Goal: Task Accomplishment & Management: Use online tool/utility

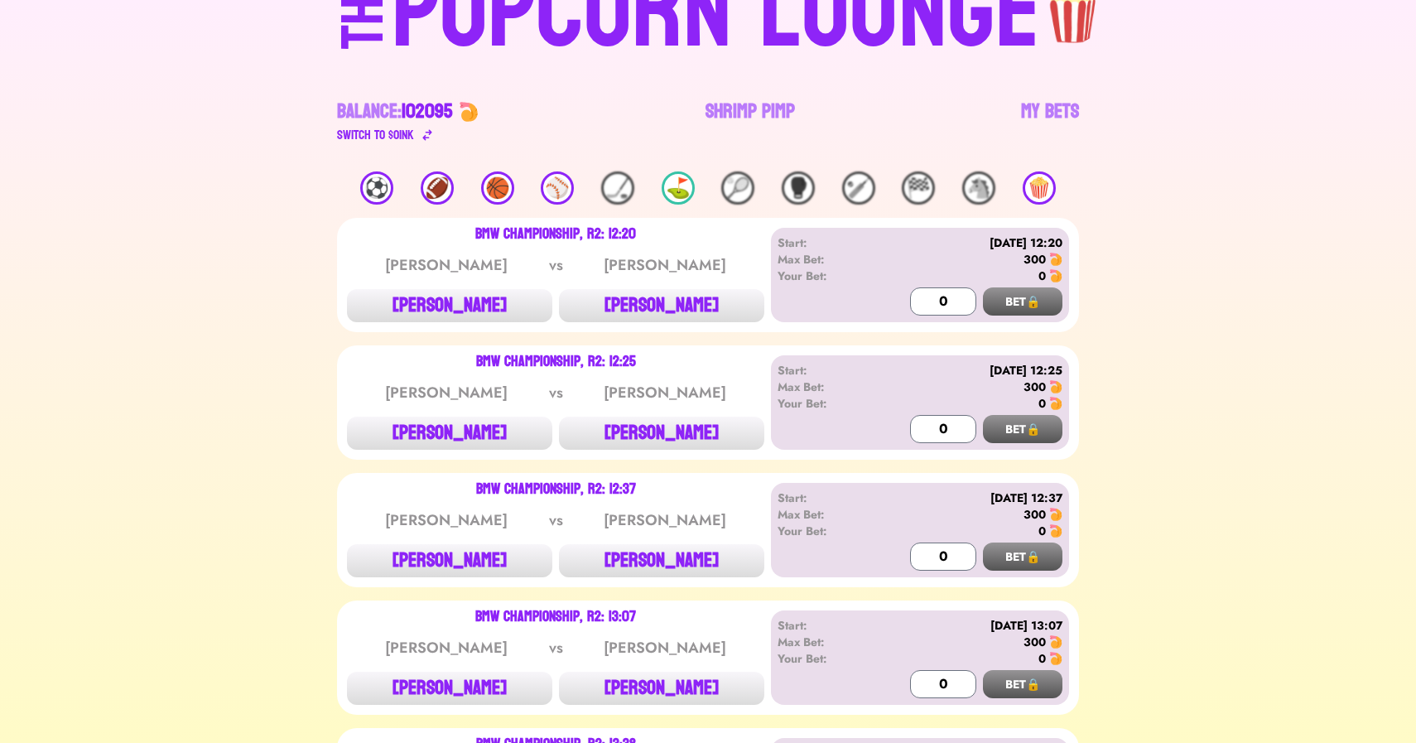
scroll to position [102, 0]
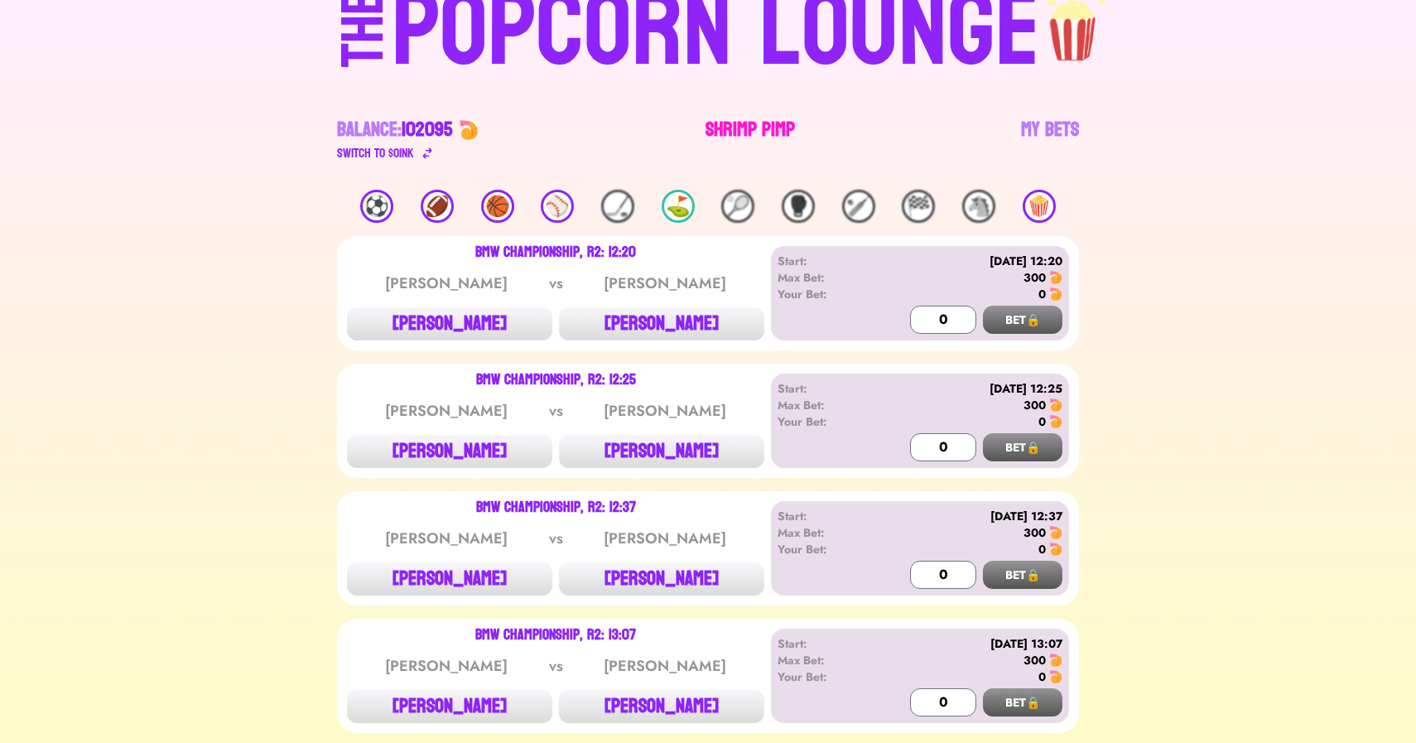
click at [754, 120] on link "Shrimp Pimp" at bounding box center [749, 140] width 89 height 46
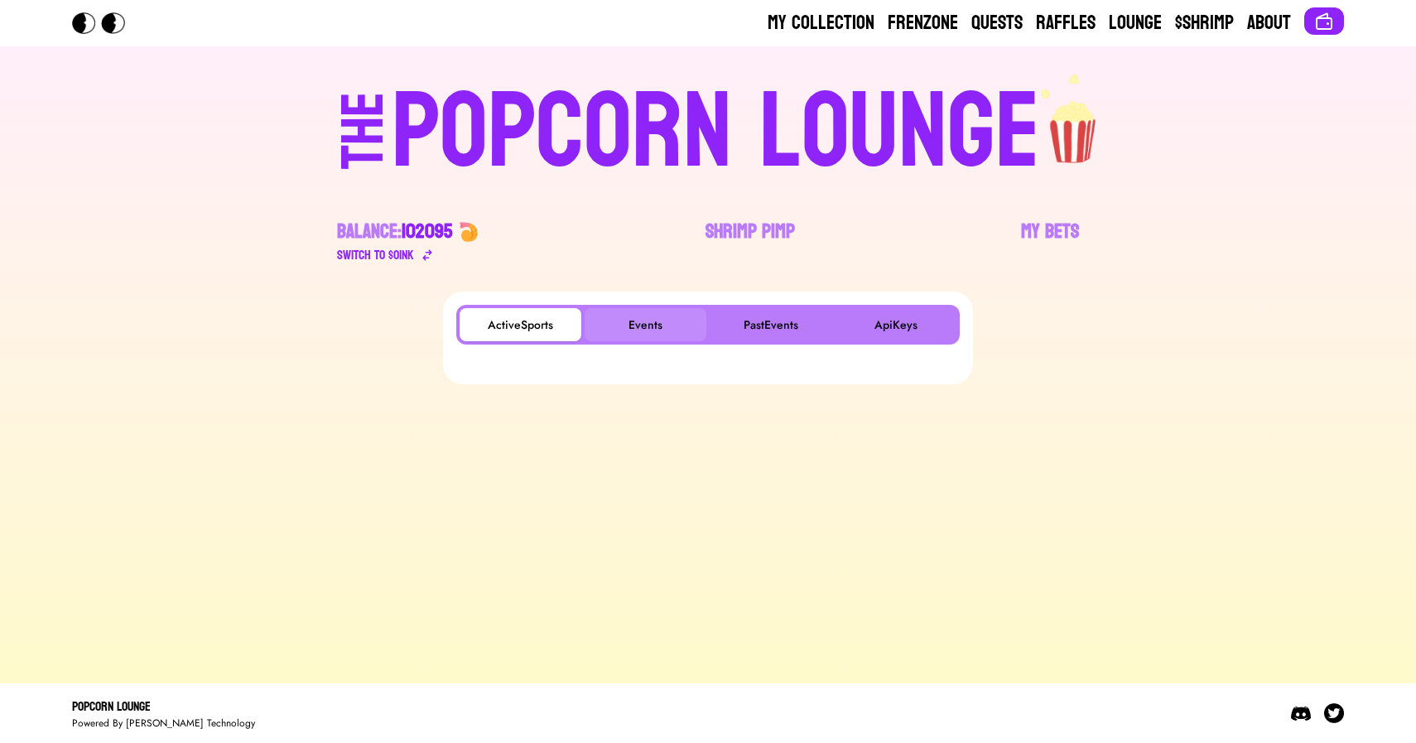
click at [643, 334] on button "Events" at bounding box center [646, 324] width 122 height 33
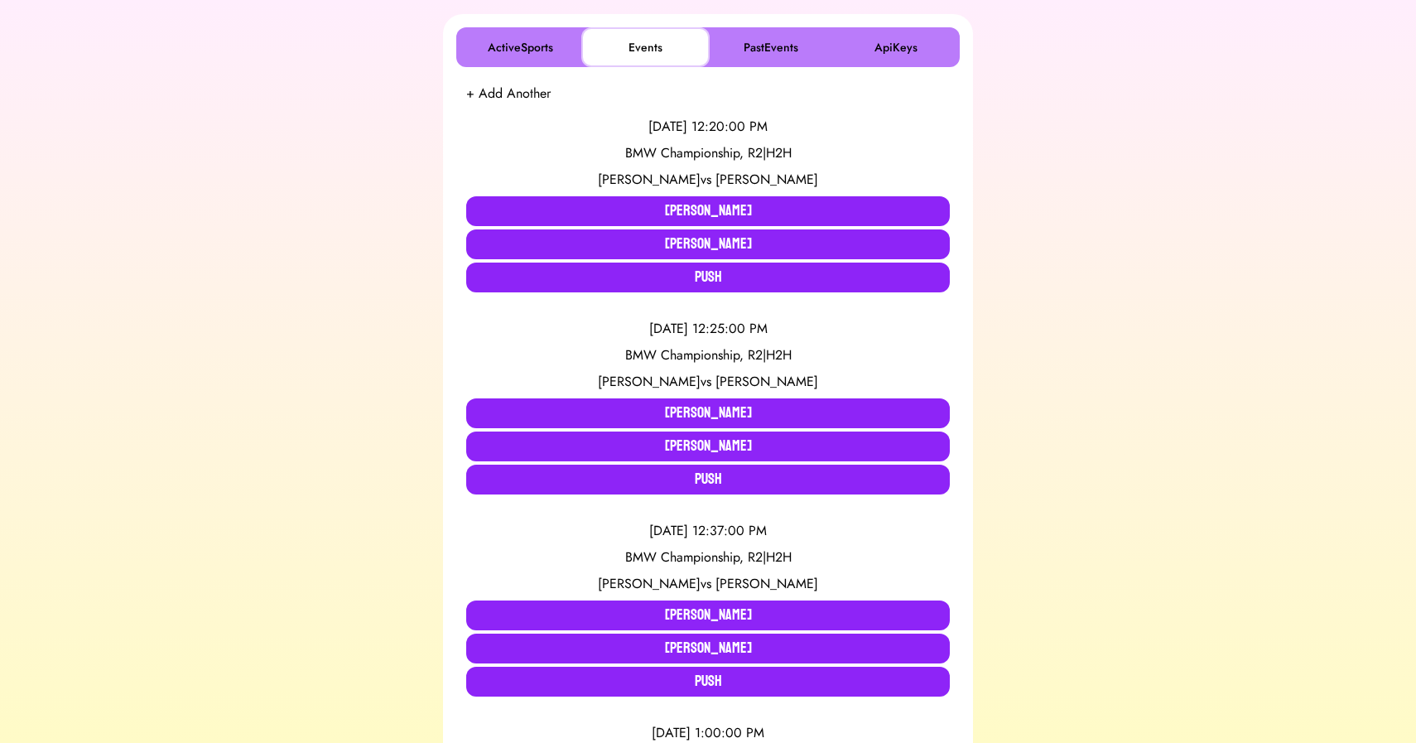
scroll to position [286, 0]
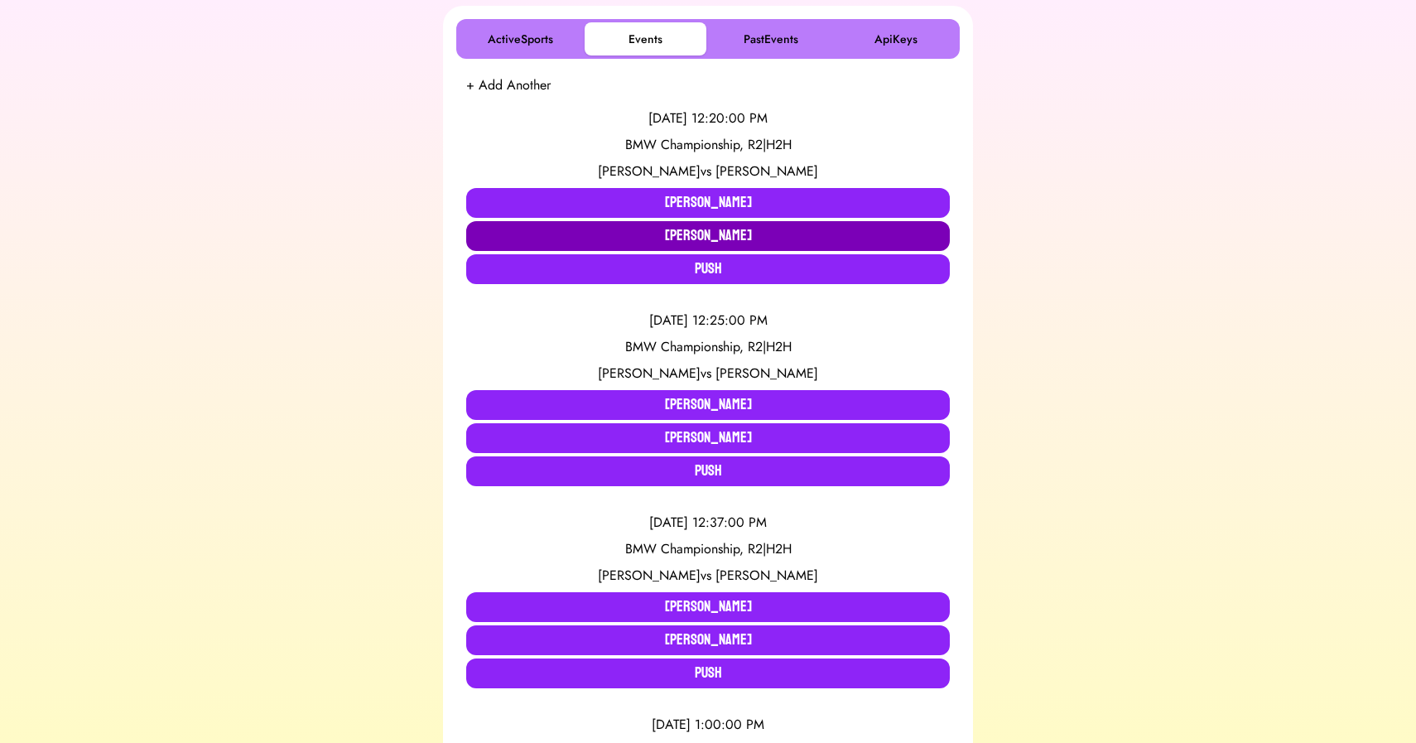
click at [683, 244] on button "[PERSON_NAME]" at bounding box center [708, 236] width 484 height 30
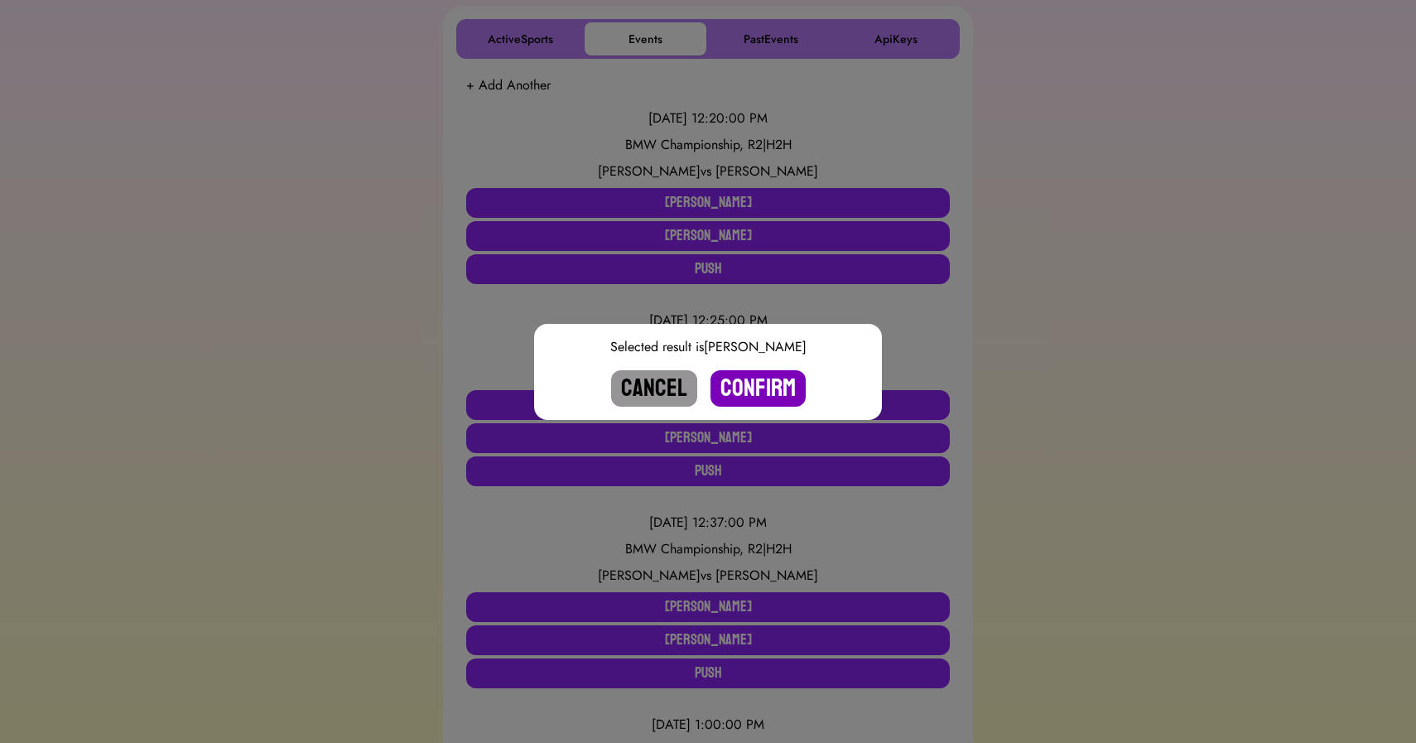
click at [756, 389] on button "Confirm" at bounding box center [757, 388] width 95 height 36
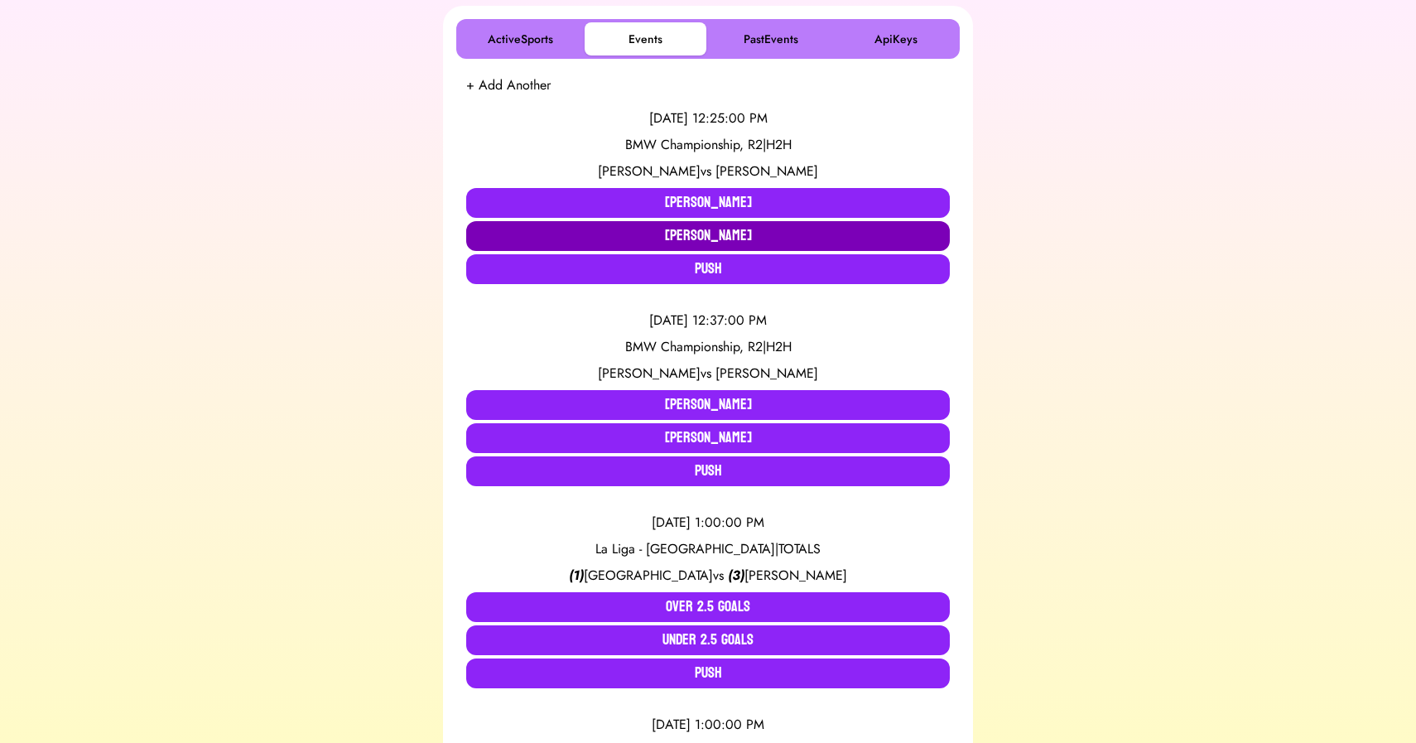
click at [644, 236] on button "[PERSON_NAME]" at bounding box center [708, 236] width 484 height 30
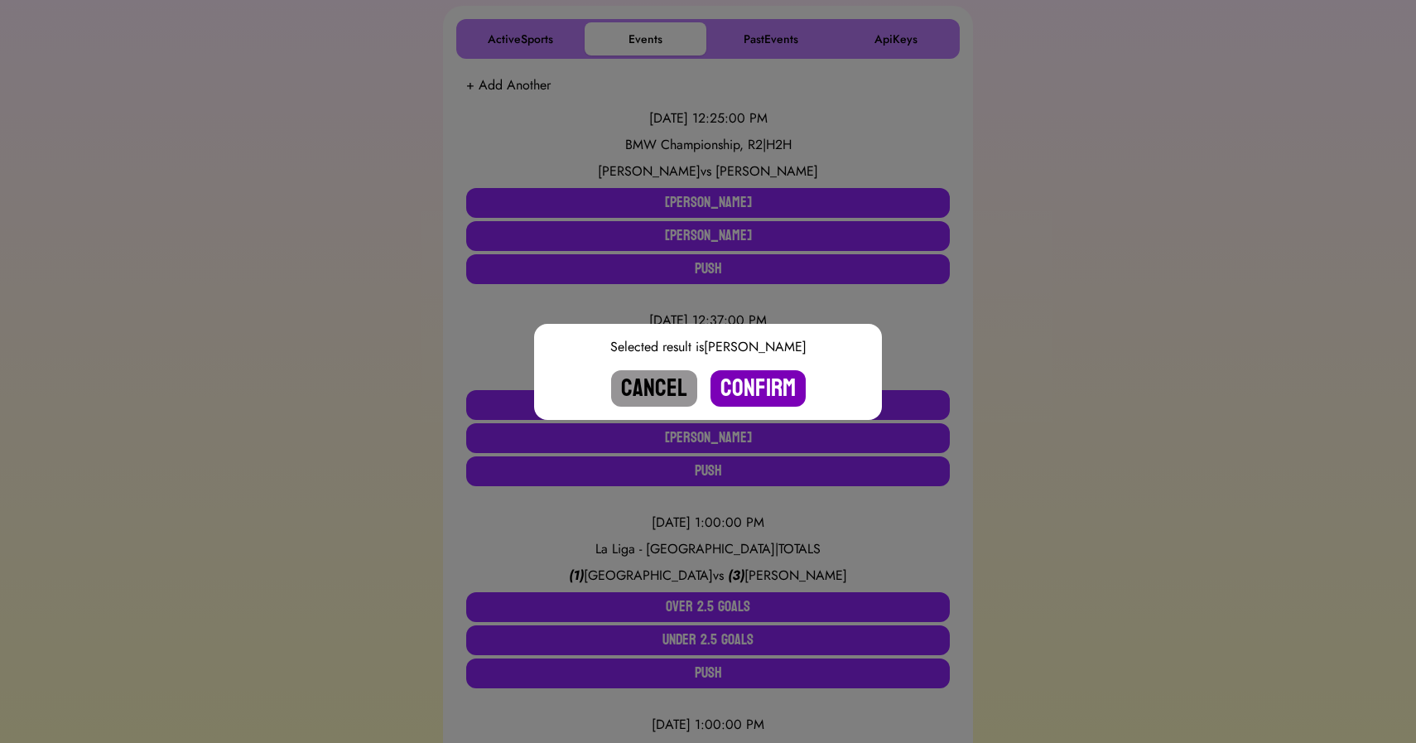
click at [773, 388] on button "Confirm" at bounding box center [757, 388] width 95 height 36
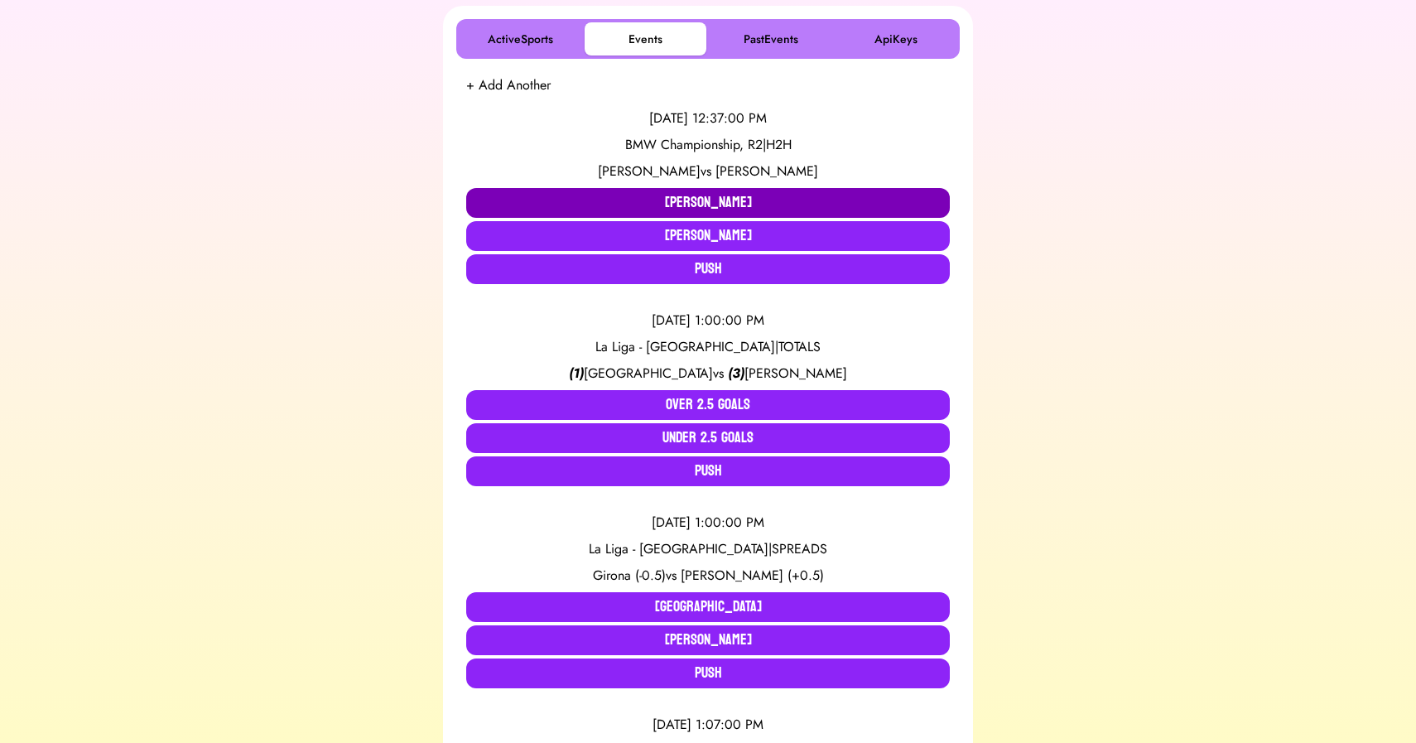
click at [616, 195] on button "[PERSON_NAME]" at bounding box center [708, 203] width 484 height 30
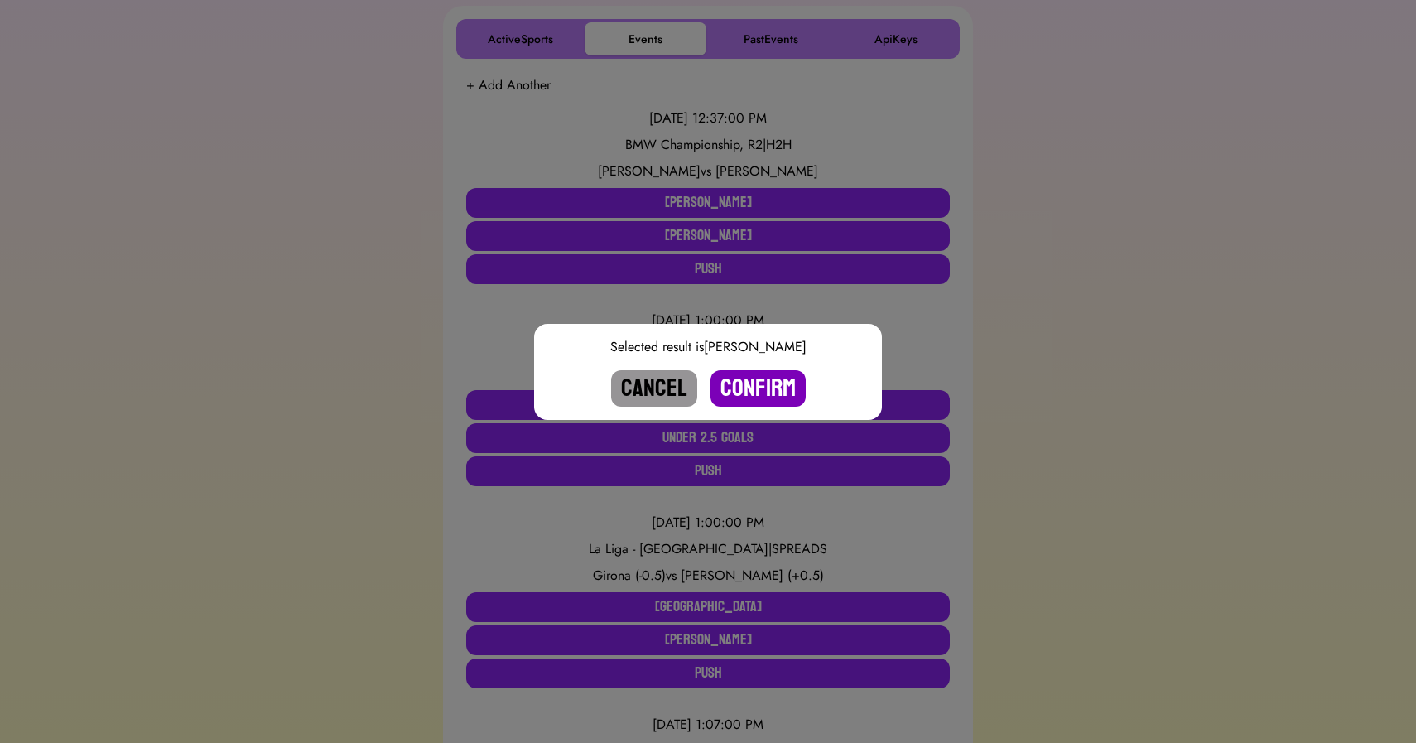
click at [758, 378] on button "Confirm" at bounding box center [757, 388] width 95 height 36
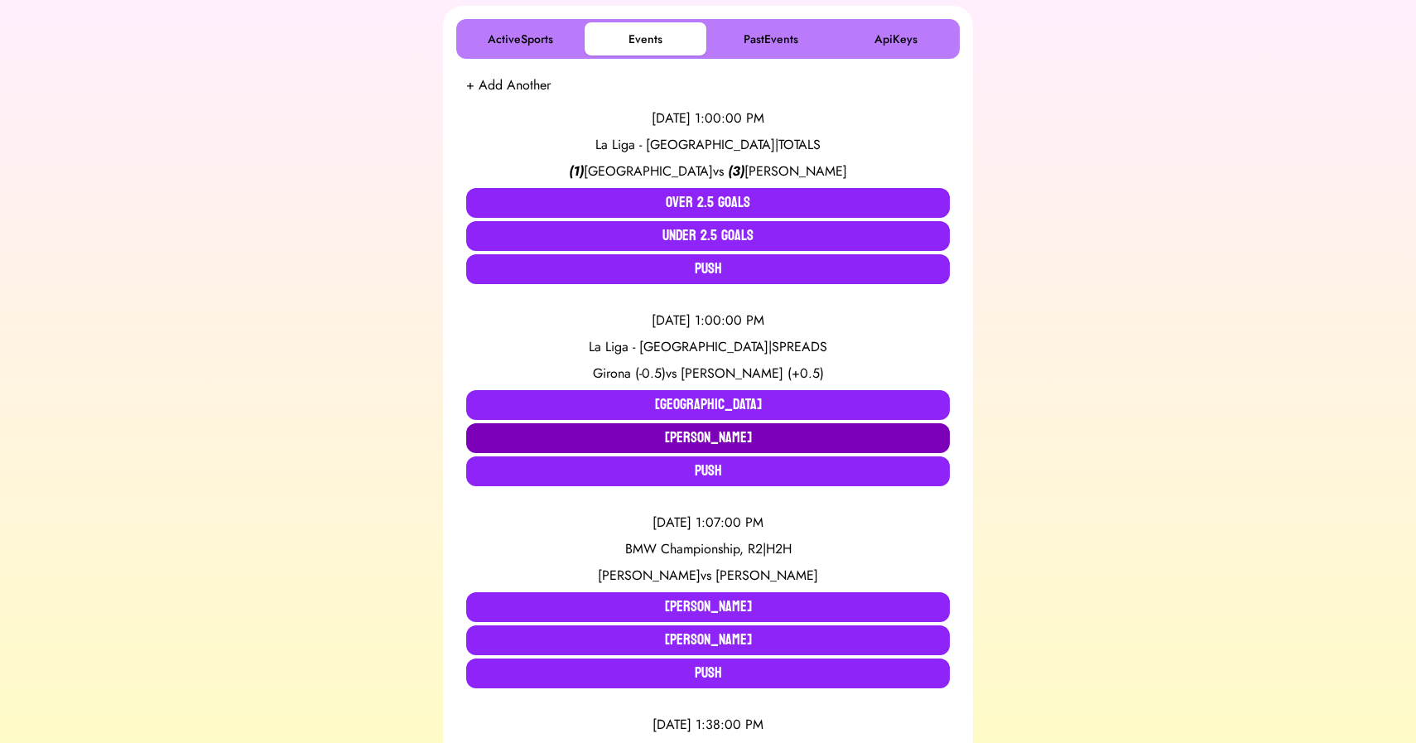
click at [715, 438] on button "[PERSON_NAME]" at bounding box center [708, 438] width 484 height 30
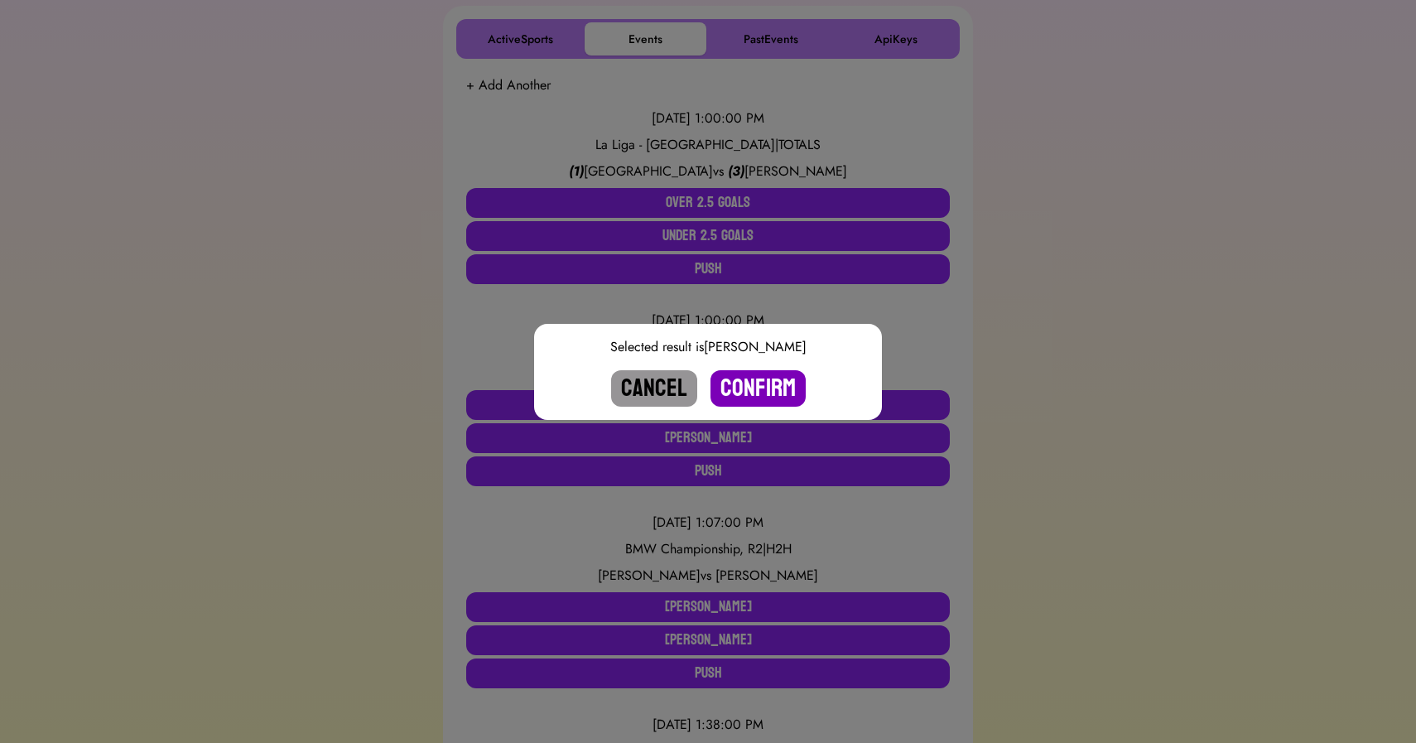
click at [750, 397] on button "Confirm" at bounding box center [757, 388] width 95 height 36
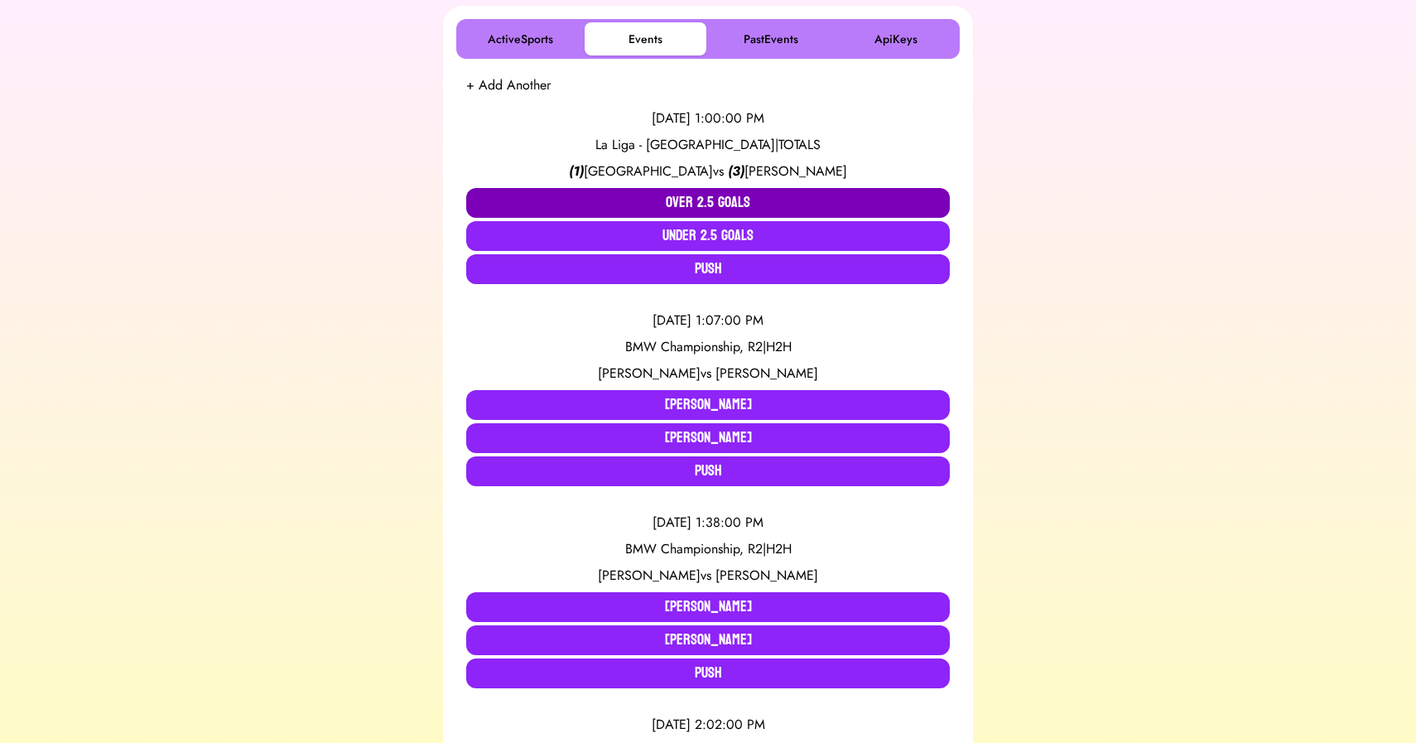
click at [681, 195] on button "Over 2.5 Goals" at bounding box center [708, 203] width 484 height 30
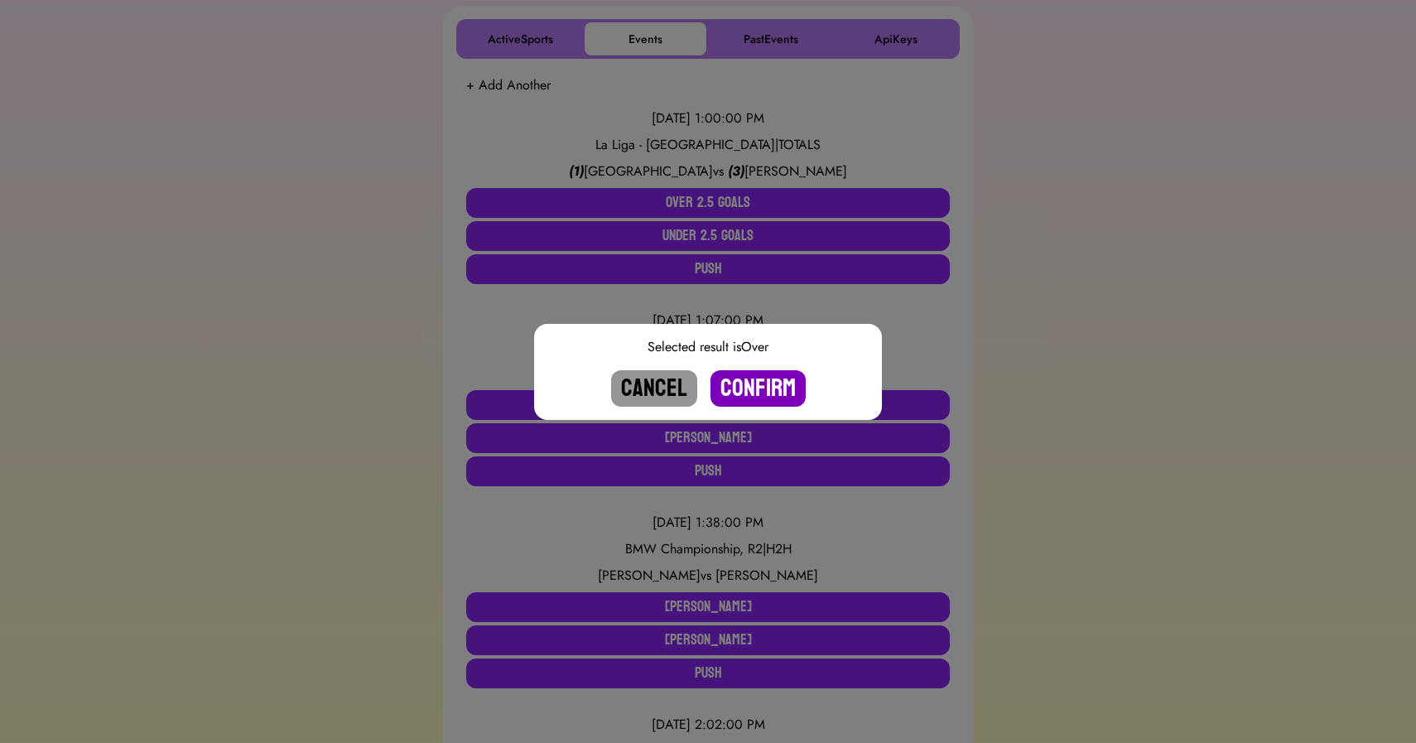
click at [762, 386] on button "Confirm" at bounding box center [757, 388] width 95 height 36
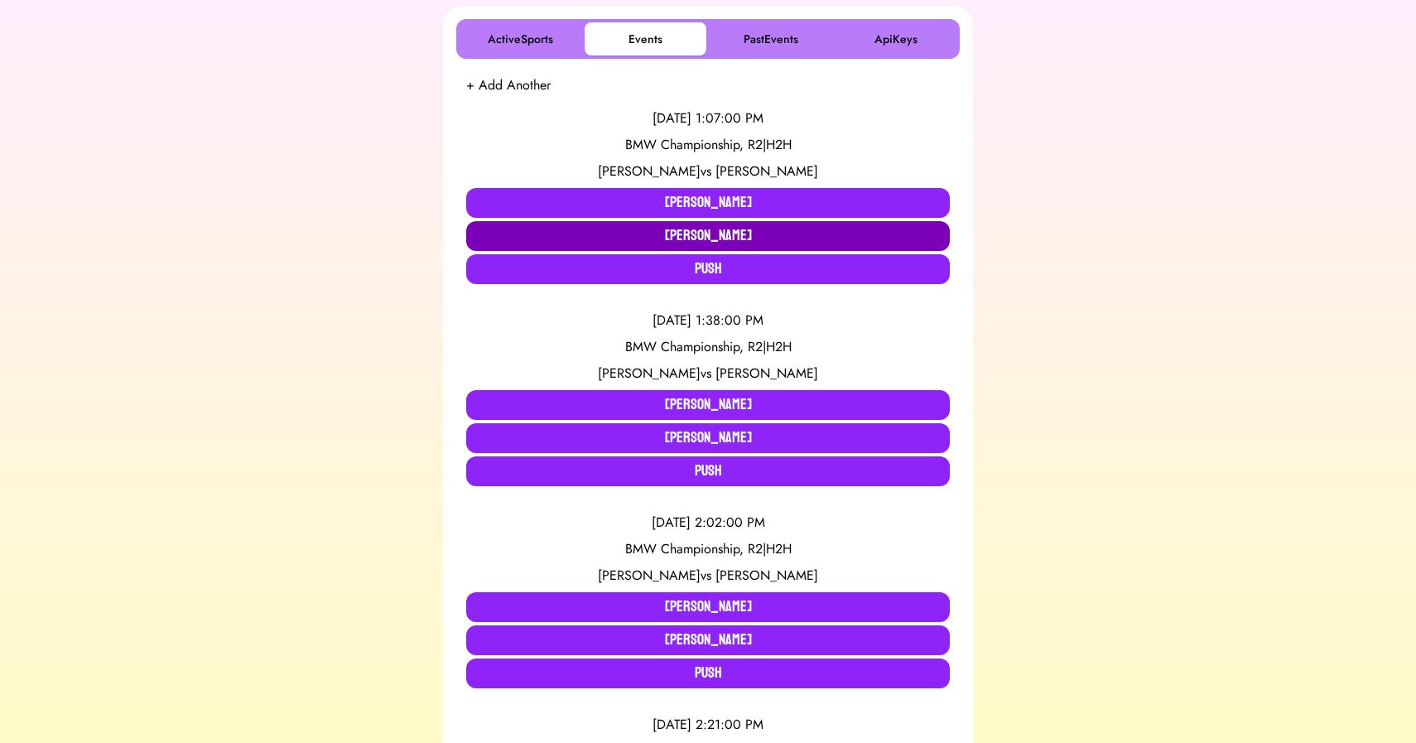
click at [635, 234] on button "[PERSON_NAME]" at bounding box center [708, 236] width 484 height 30
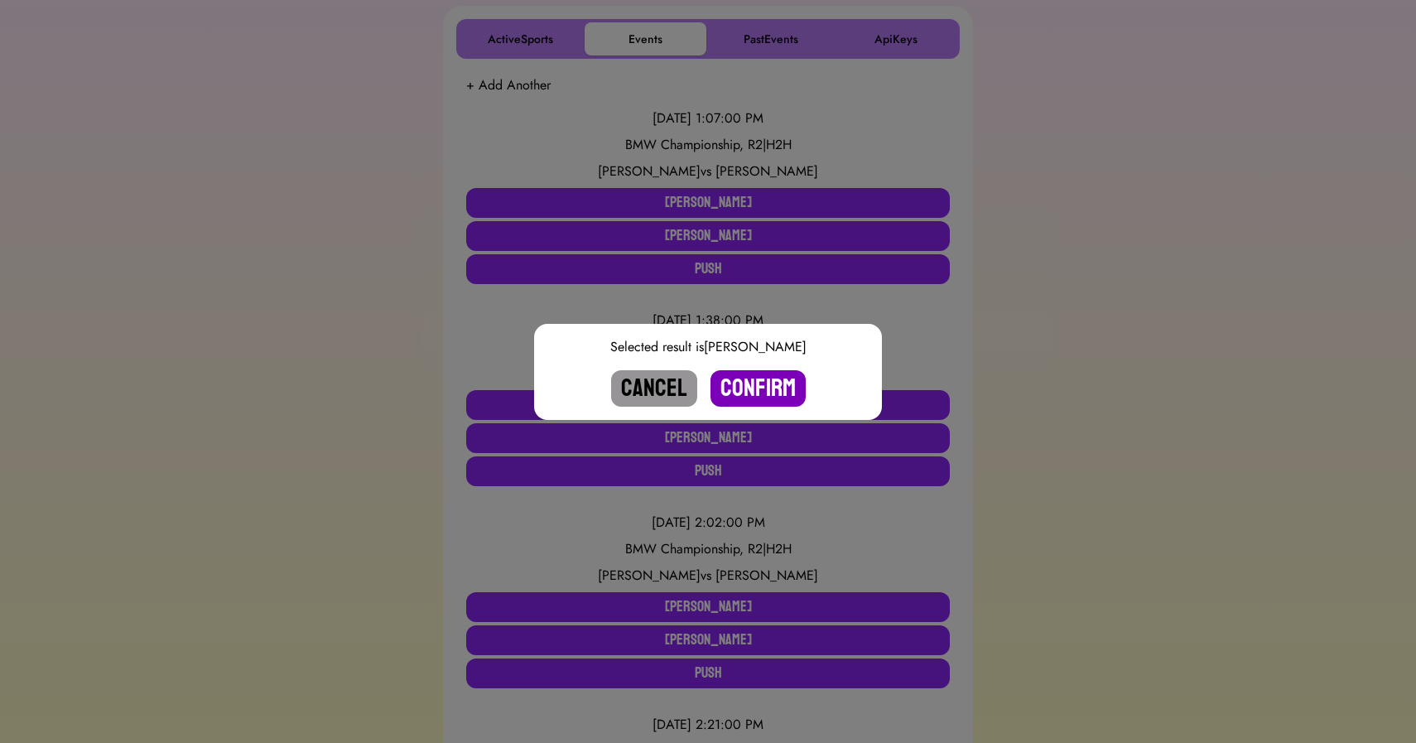
click at [759, 389] on button "Confirm" at bounding box center [757, 388] width 95 height 36
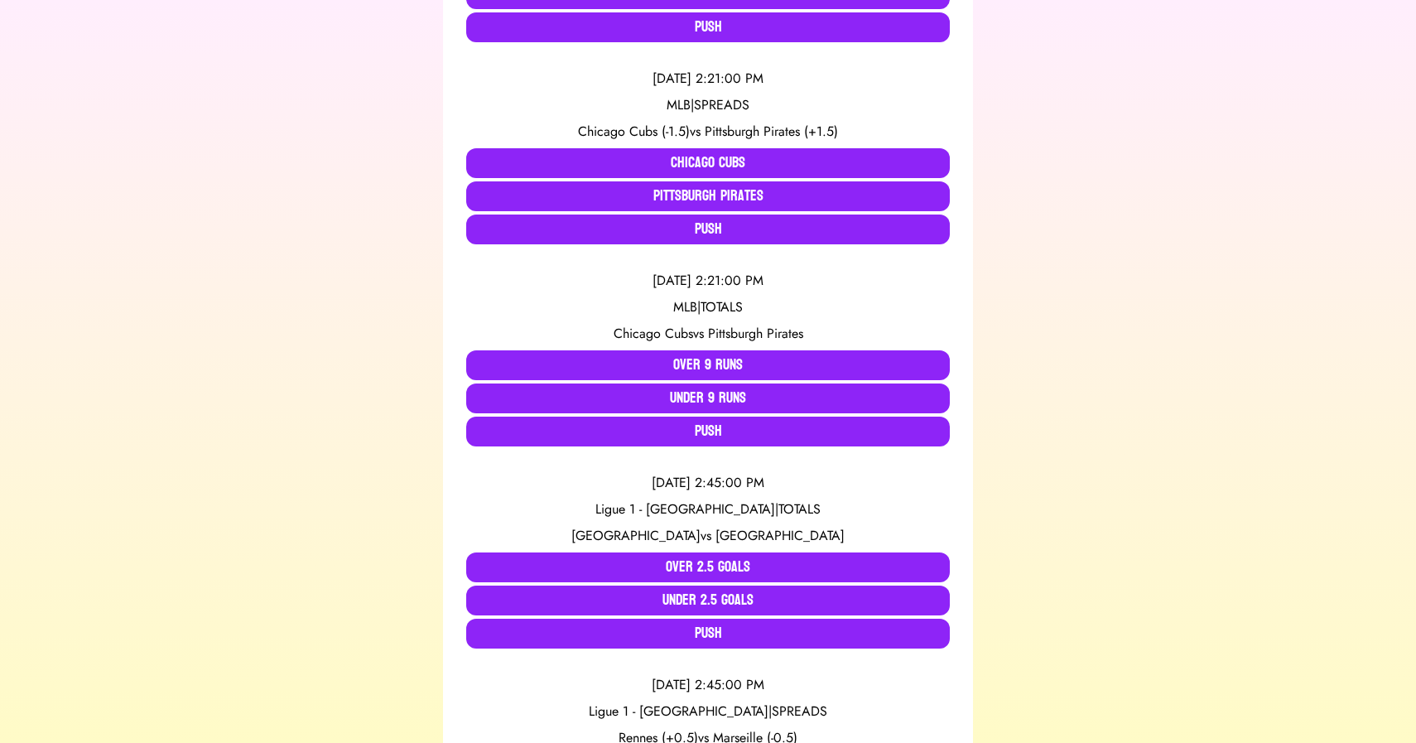
scroll to position [729, 0]
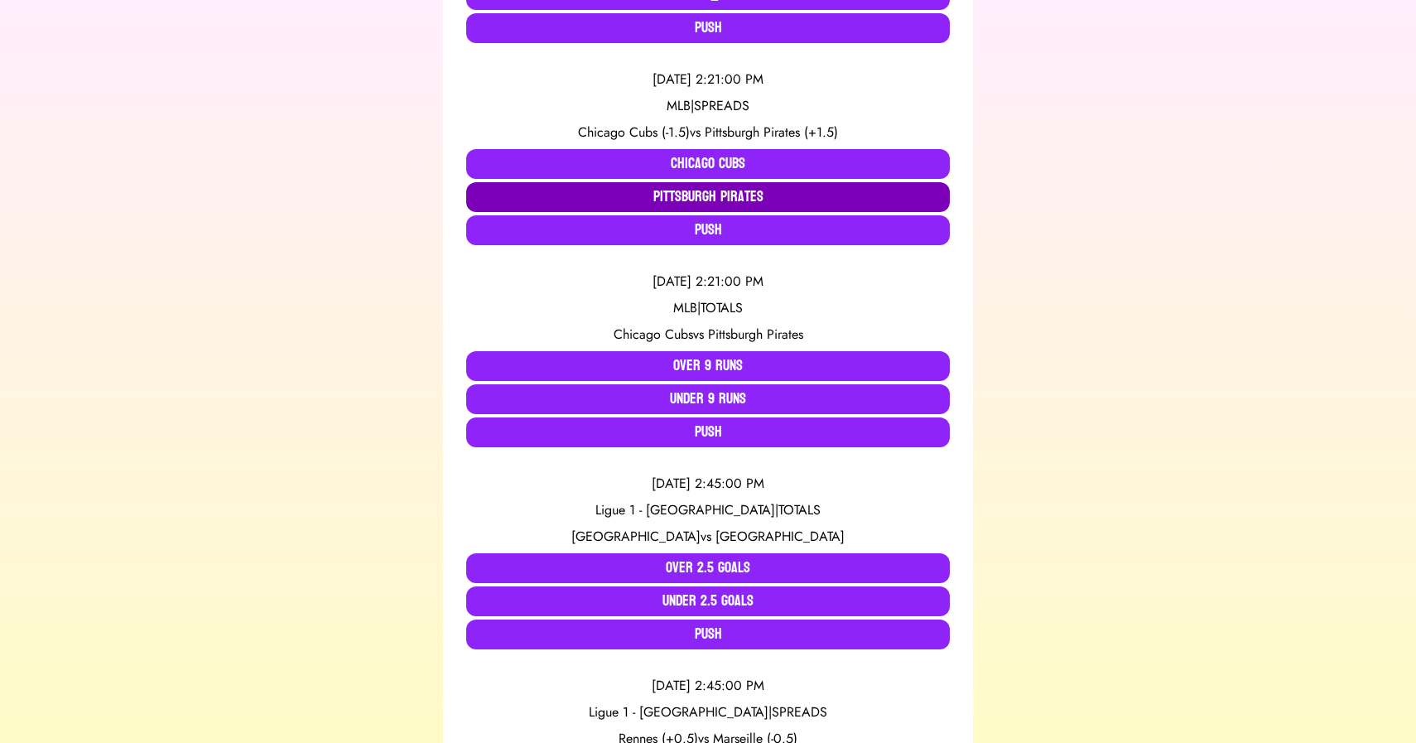
click at [544, 198] on button "Pittsburgh Pirates" at bounding box center [708, 197] width 484 height 30
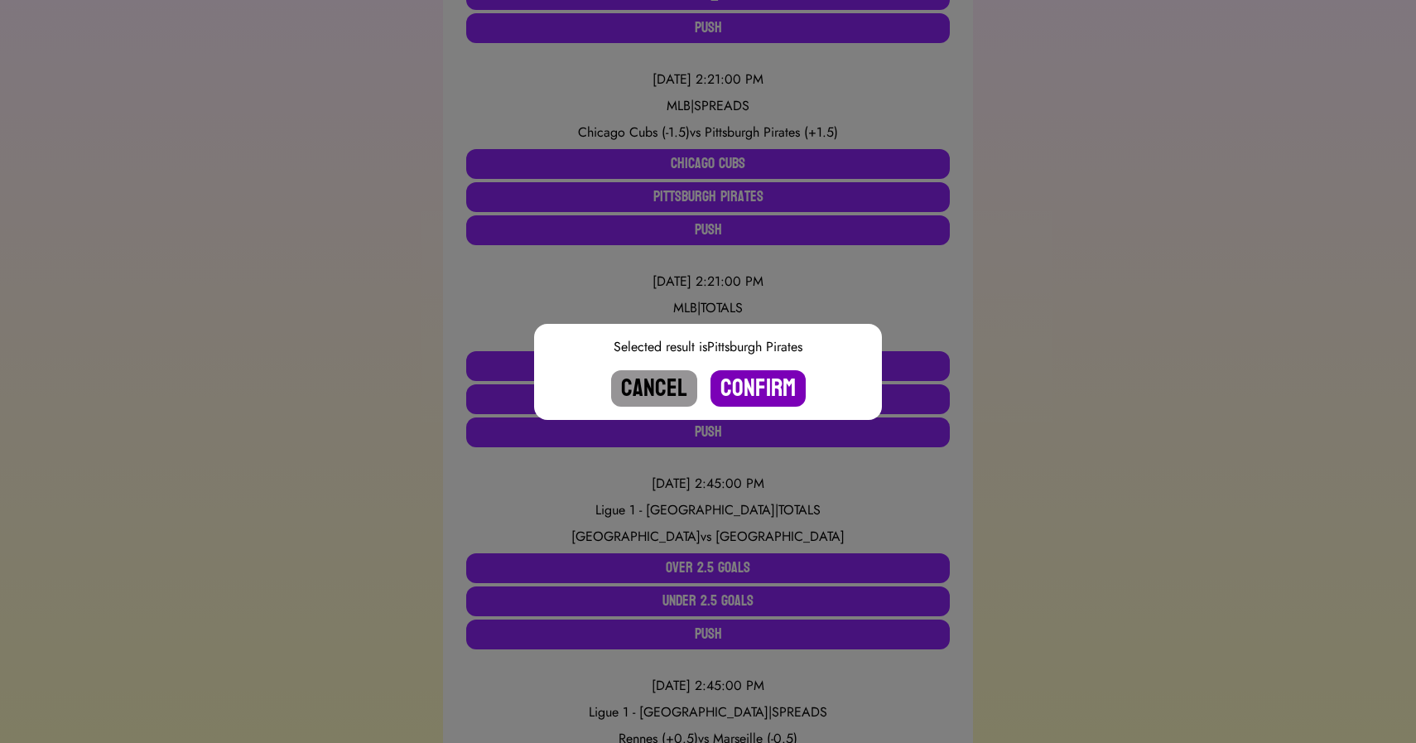
click at [749, 382] on button "Confirm" at bounding box center [757, 388] width 95 height 36
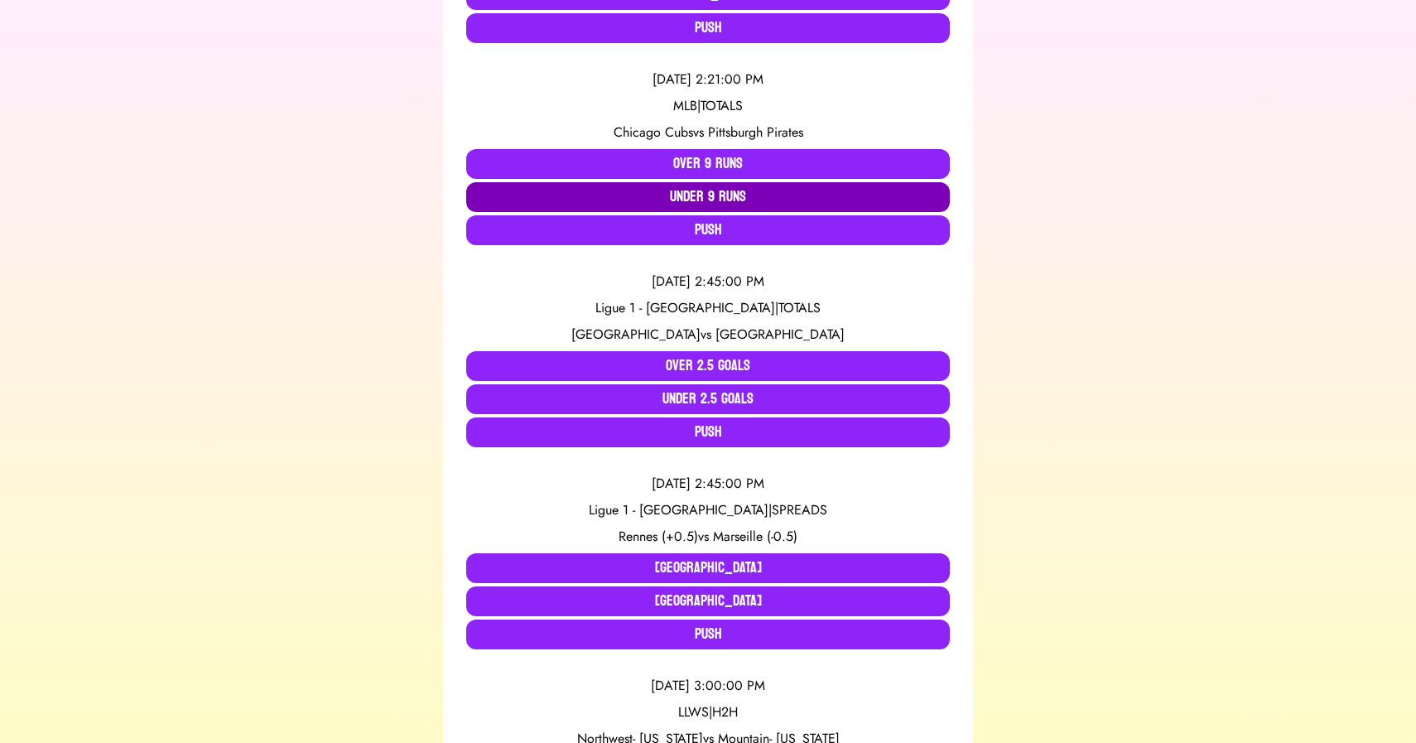
click at [704, 190] on button "Under 9 Runs" at bounding box center [708, 197] width 484 height 30
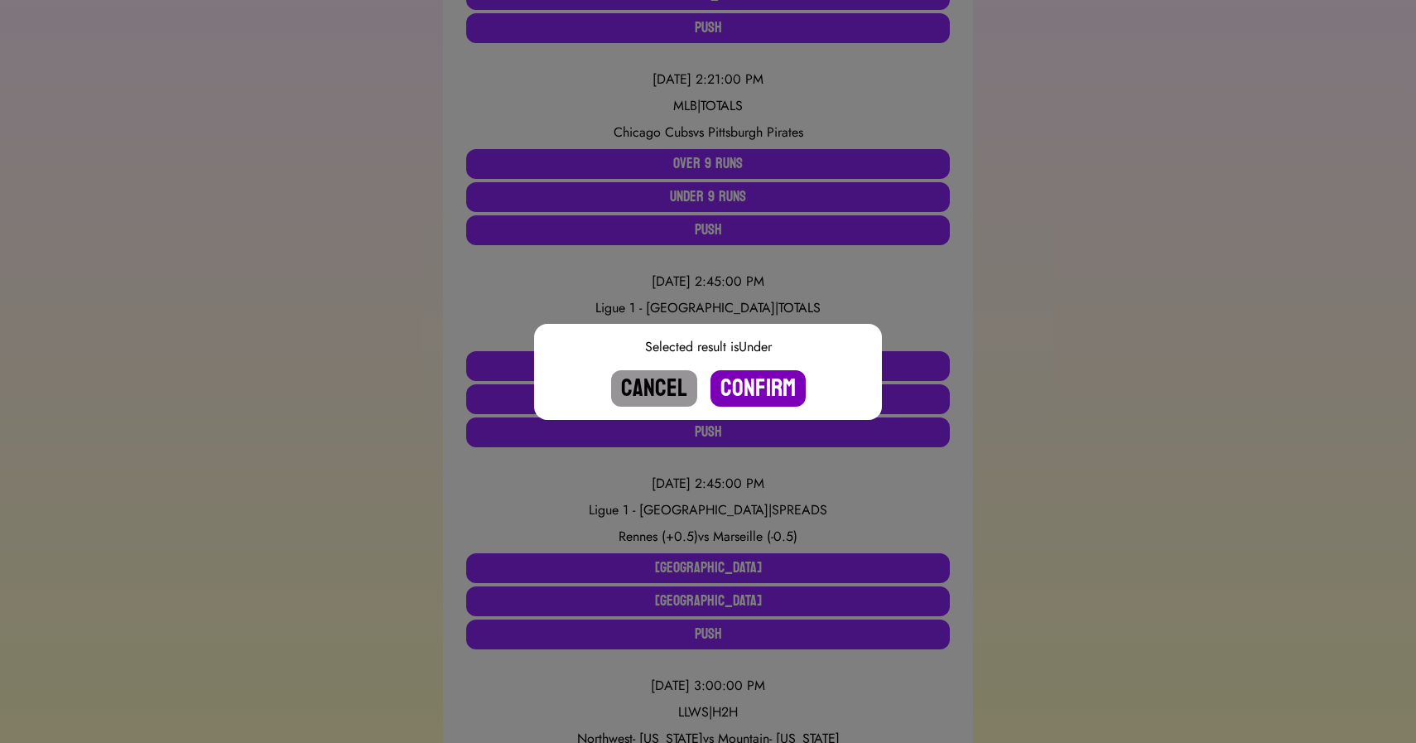
click at [736, 378] on button "Confirm" at bounding box center [757, 388] width 95 height 36
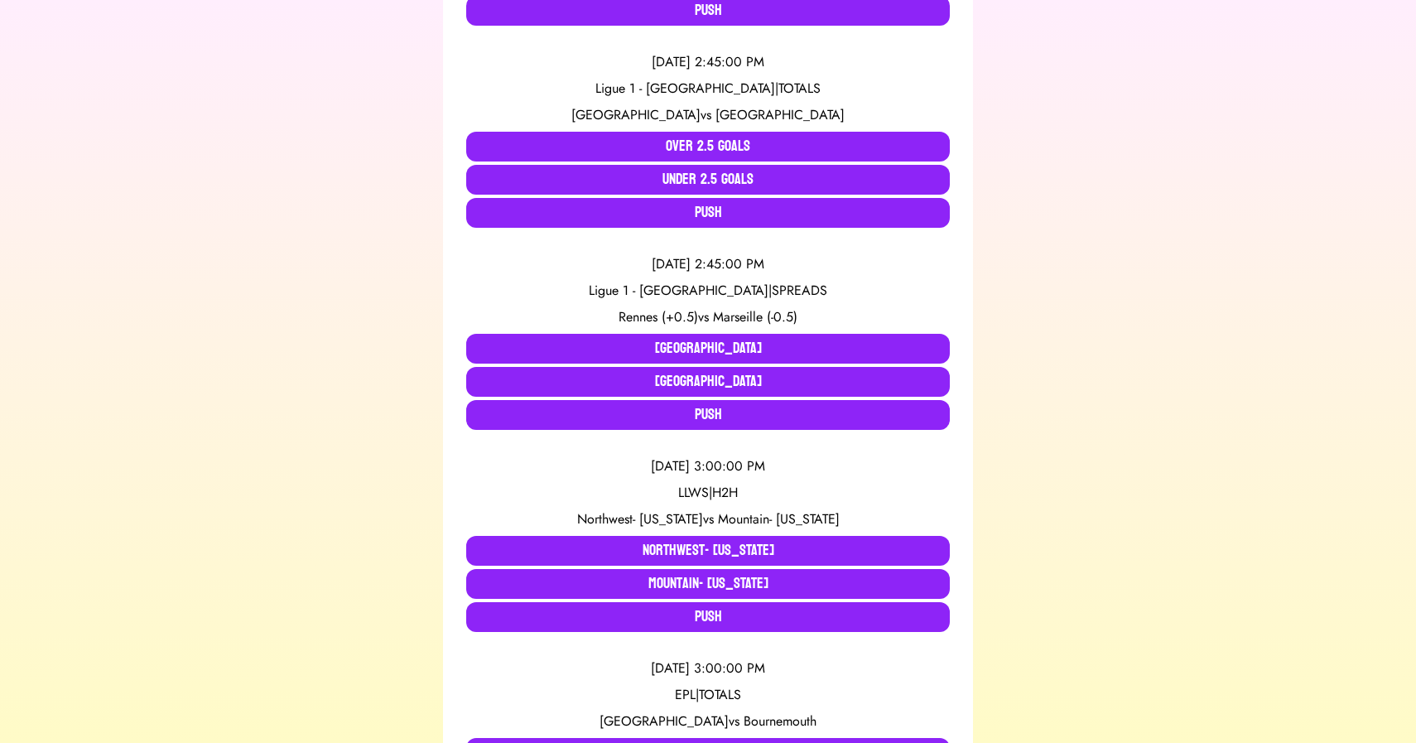
scroll to position [747, 0]
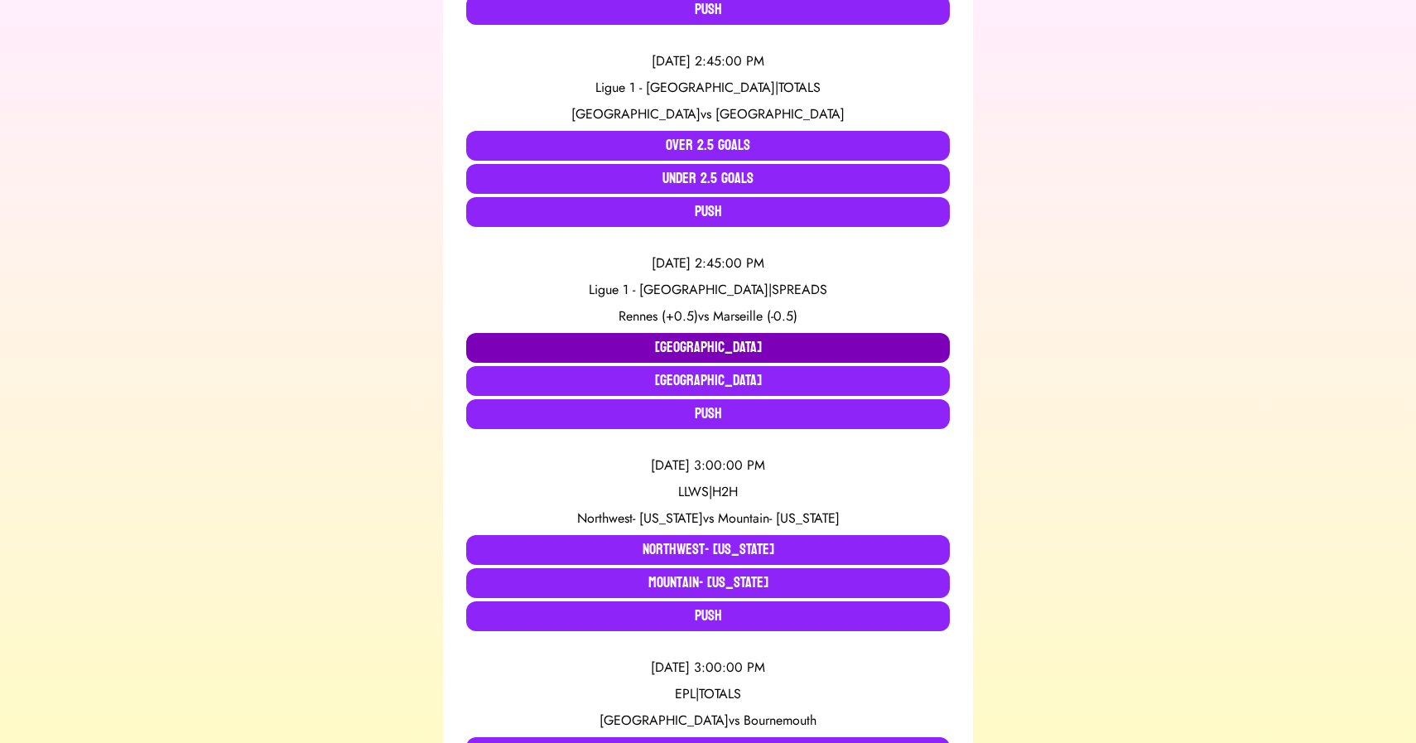
click at [547, 335] on button "Rennes" at bounding box center [708, 348] width 484 height 30
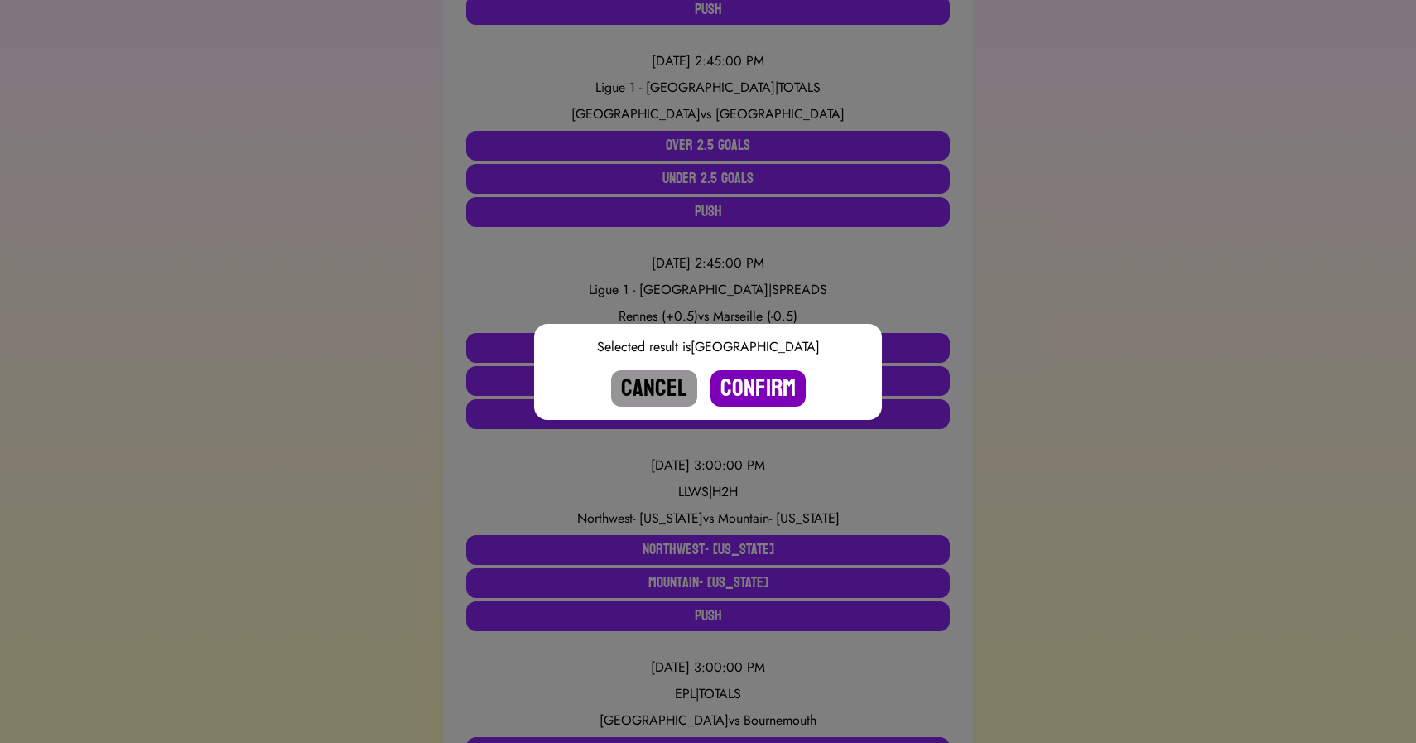
click at [752, 384] on button "Confirm" at bounding box center [757, 388] width 95 height 36
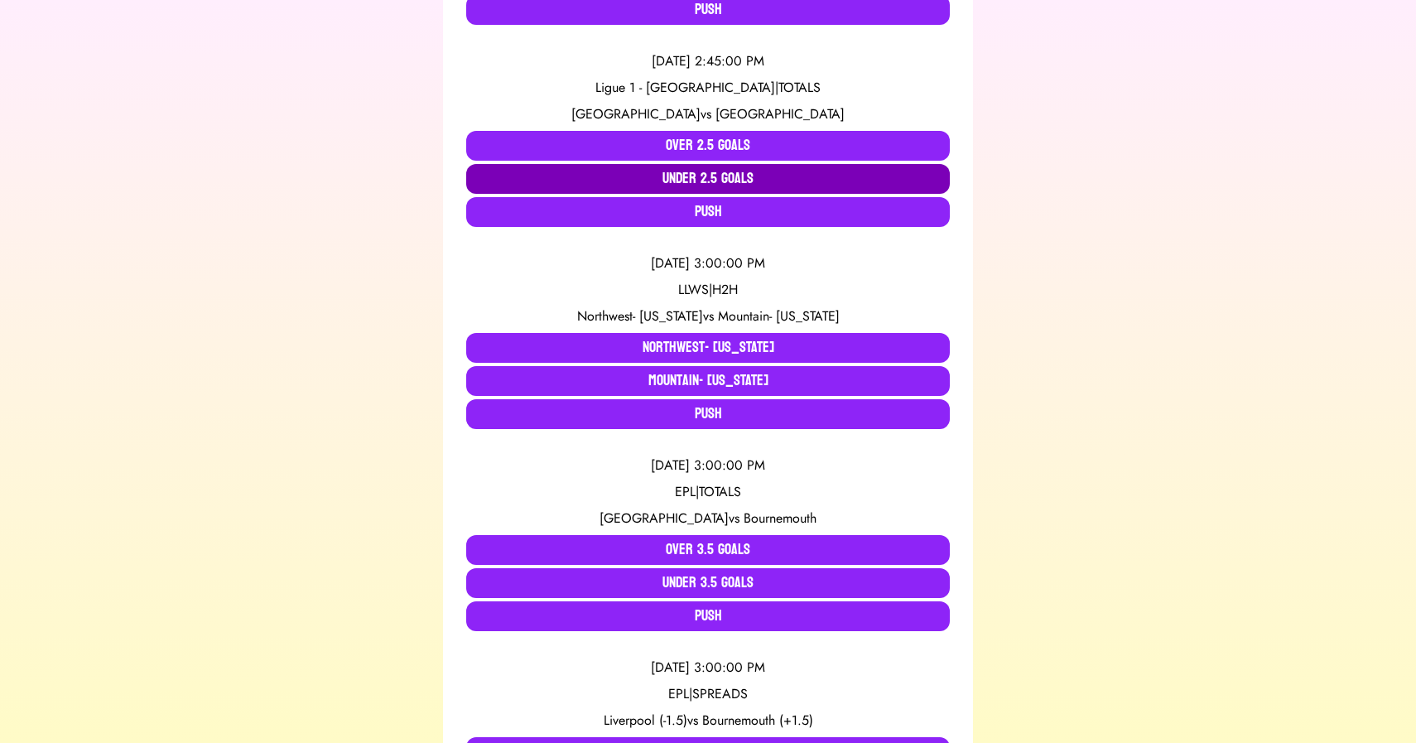
click at [680, 171] on button "Under 2.5 Goals" at bounding box center [708, 179] width 484 height 30
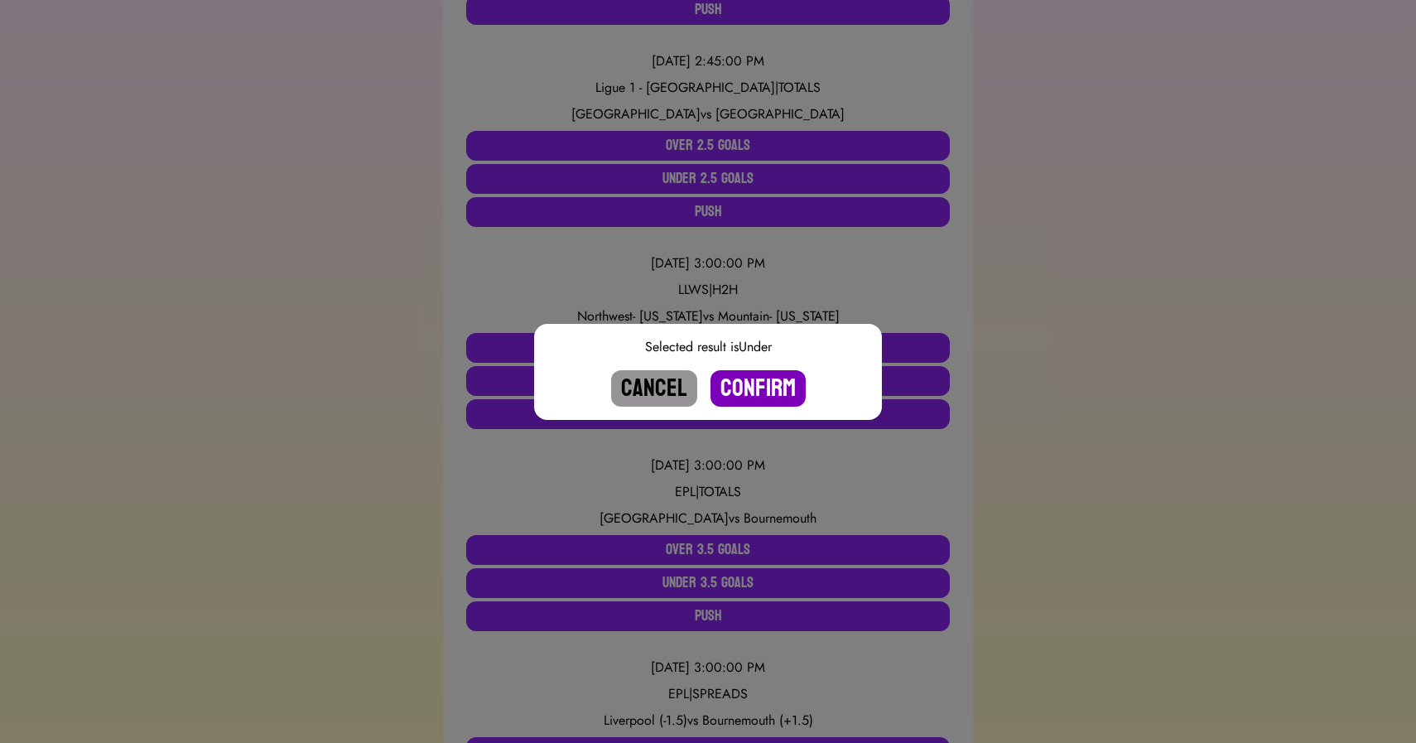
click at [741, 373] on button "Confirm" at bounding box center [757, 388] width 95 height 36
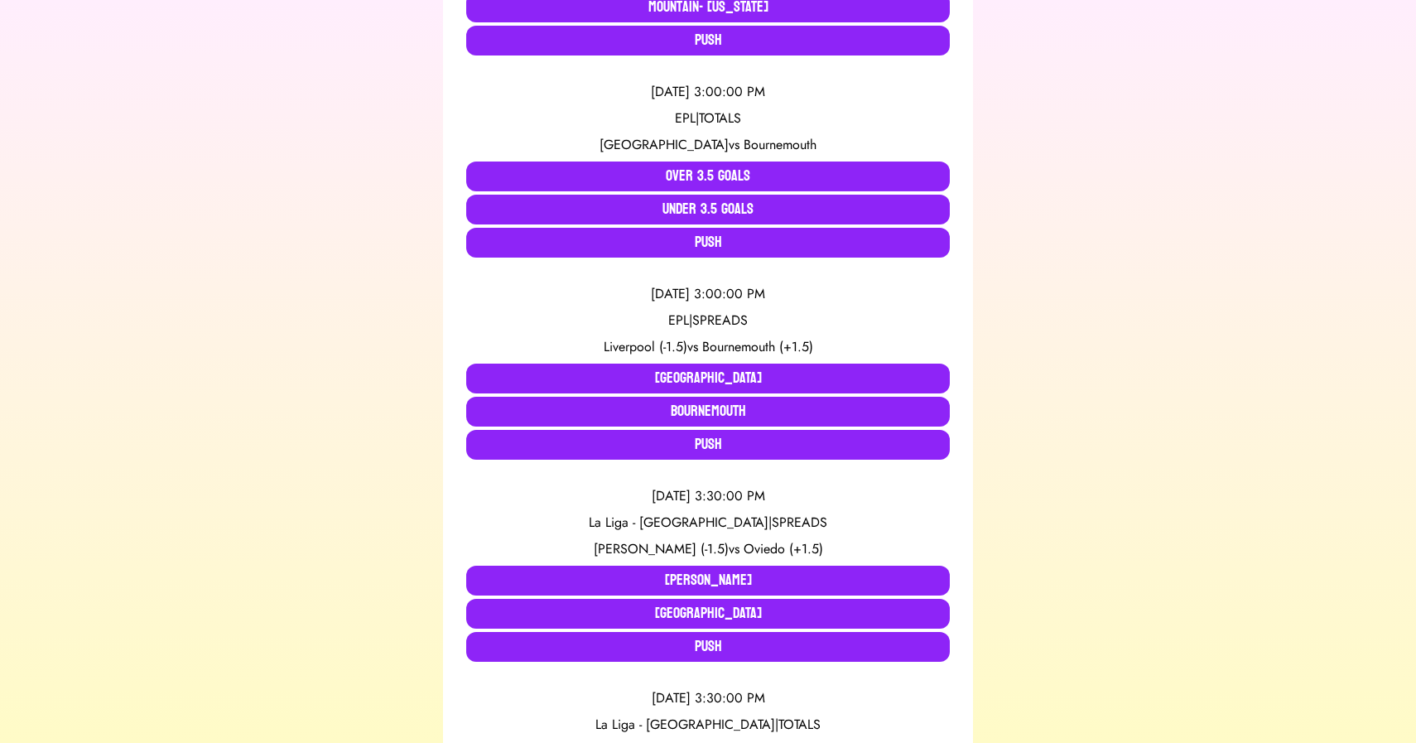
scroll to position [927, 0]
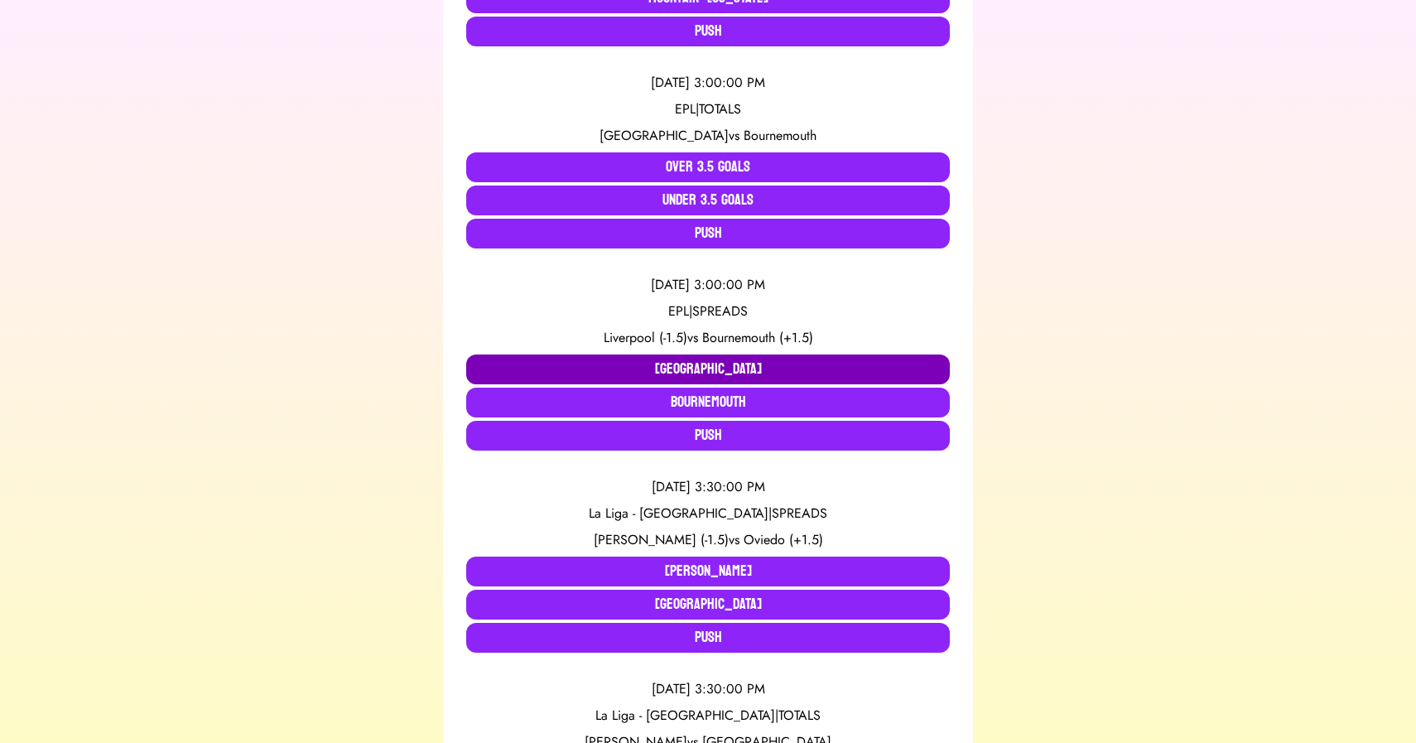
click at [595, 371] on button "[GEOGRAPHIC_DATA]" at bounding box center [708, 369] width 484 height 30
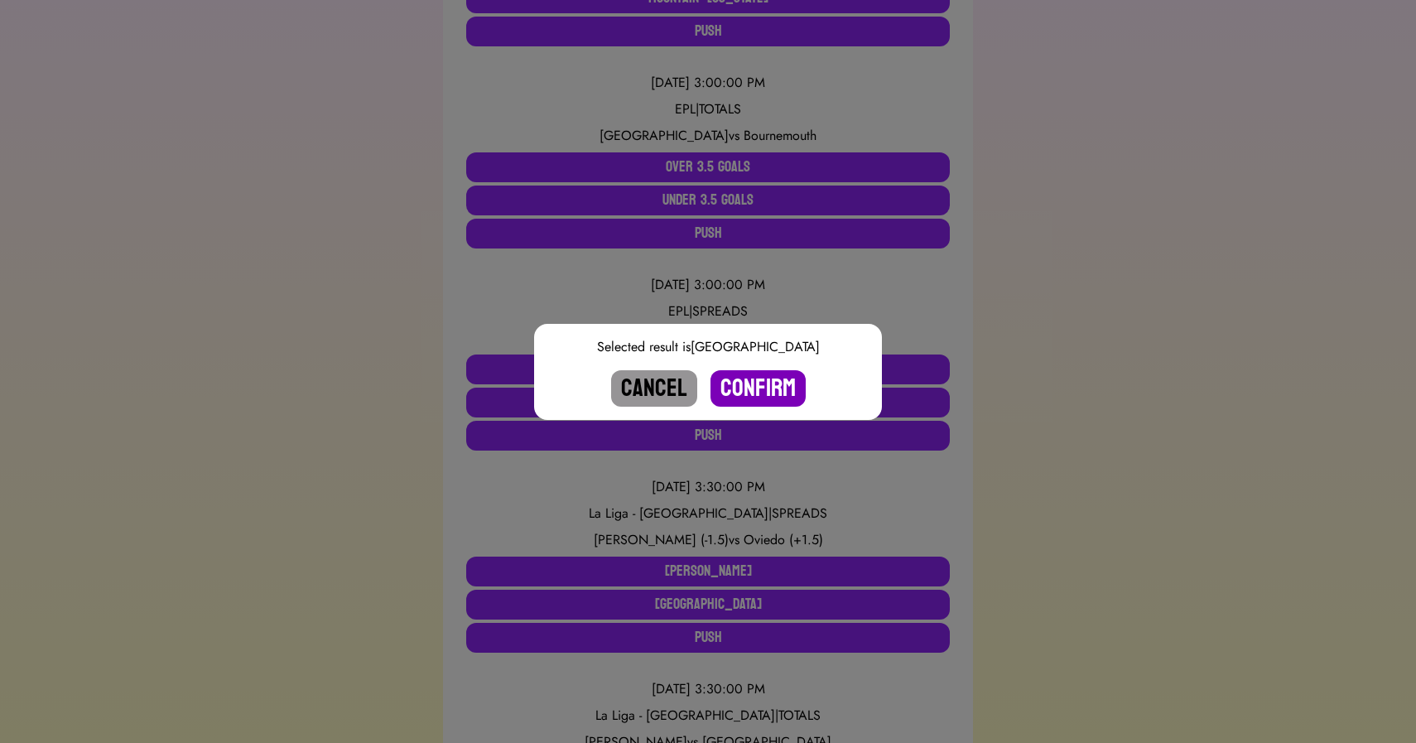
click at [758, 385] on button "Confirm" at bounding box center [757, 388] width 95 height 36
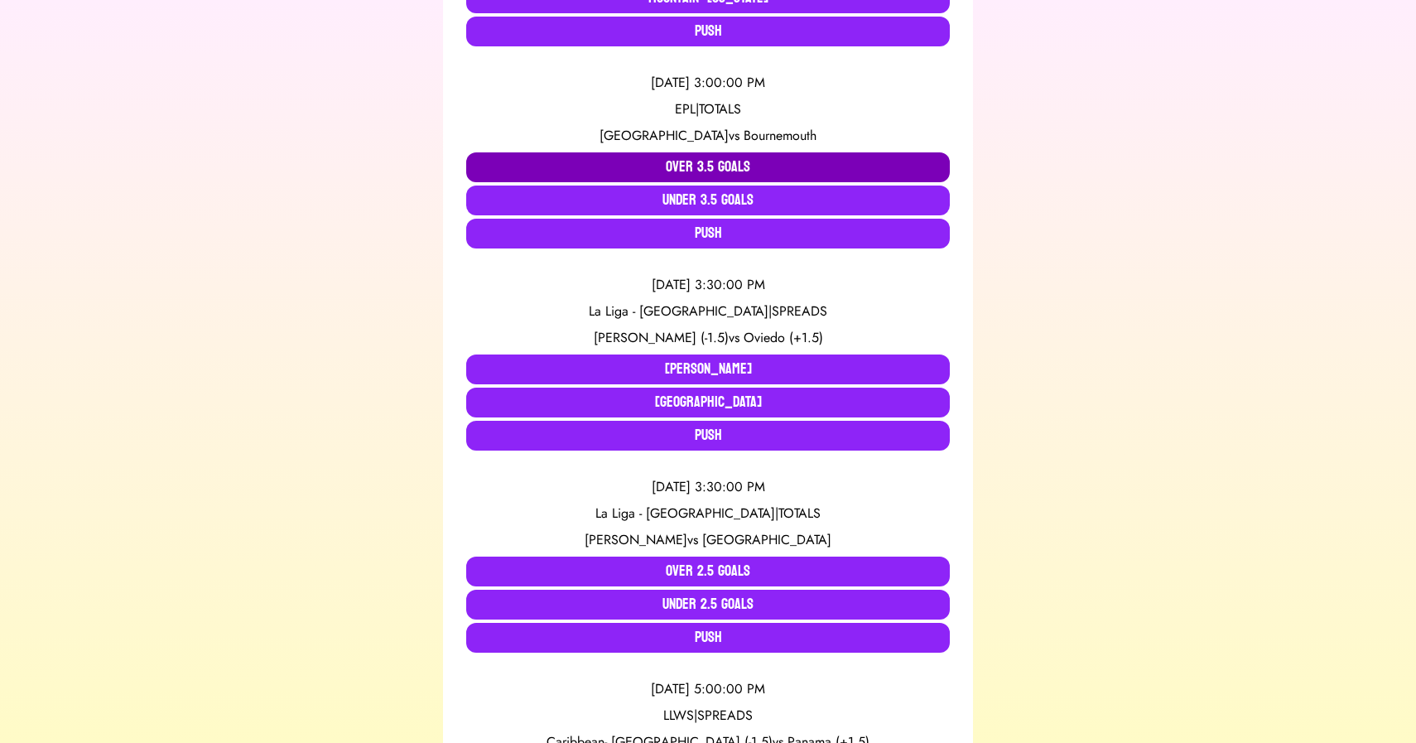
click at [702, 171] on button "Over 3.5 Goals" at bounding box center [708, 167] width 484 height 30
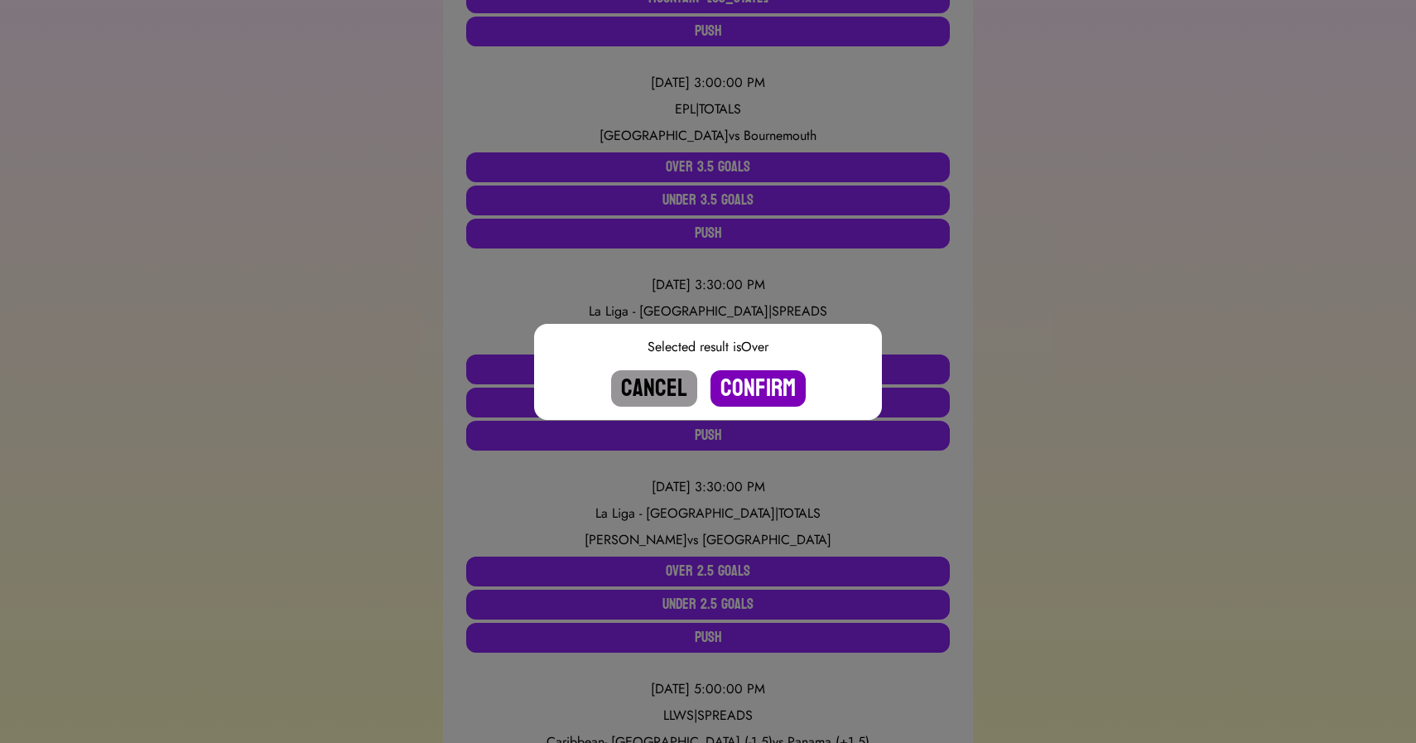
click at [751, 387] on button "Confirm" at bounding box center [757, 388] width 95 height 36
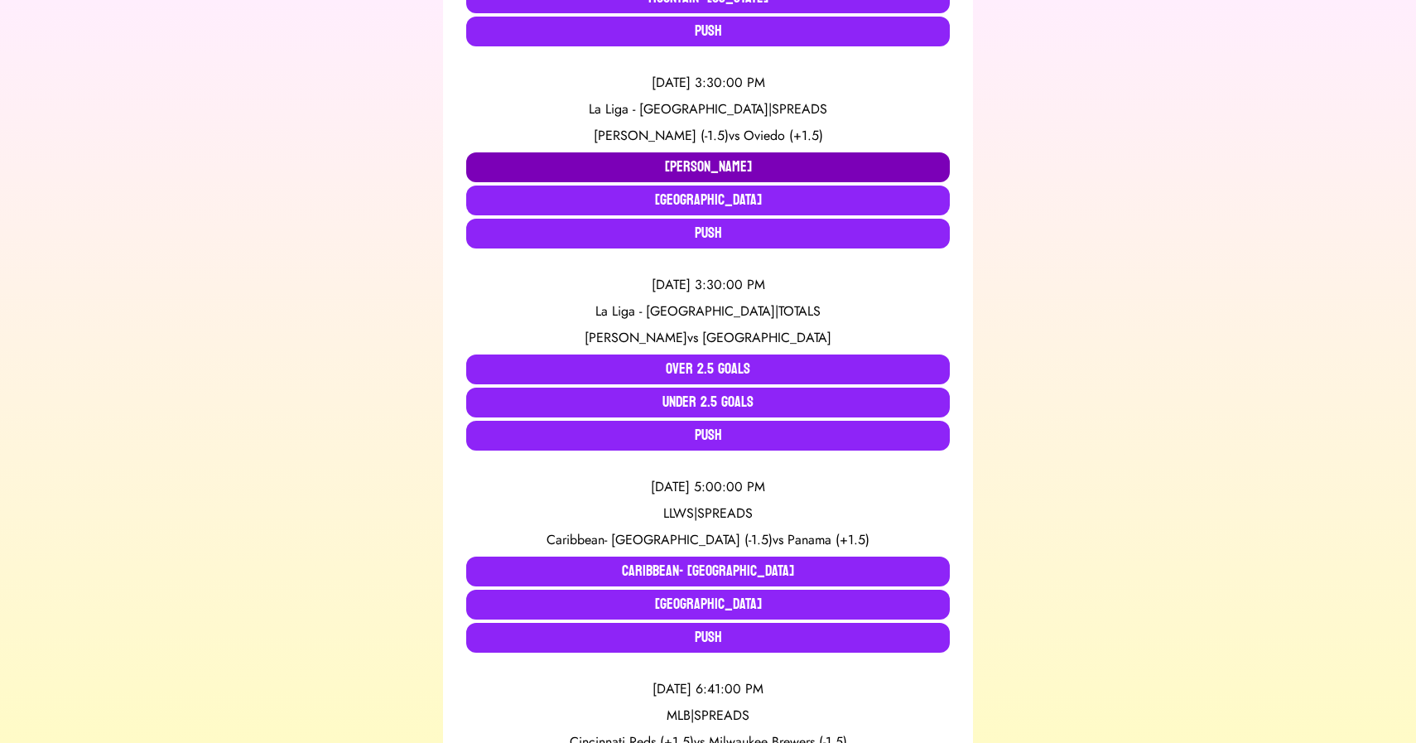
click at [567, 162] on button "Villarreal" at bounding box center [708, 167] width 484 height 30
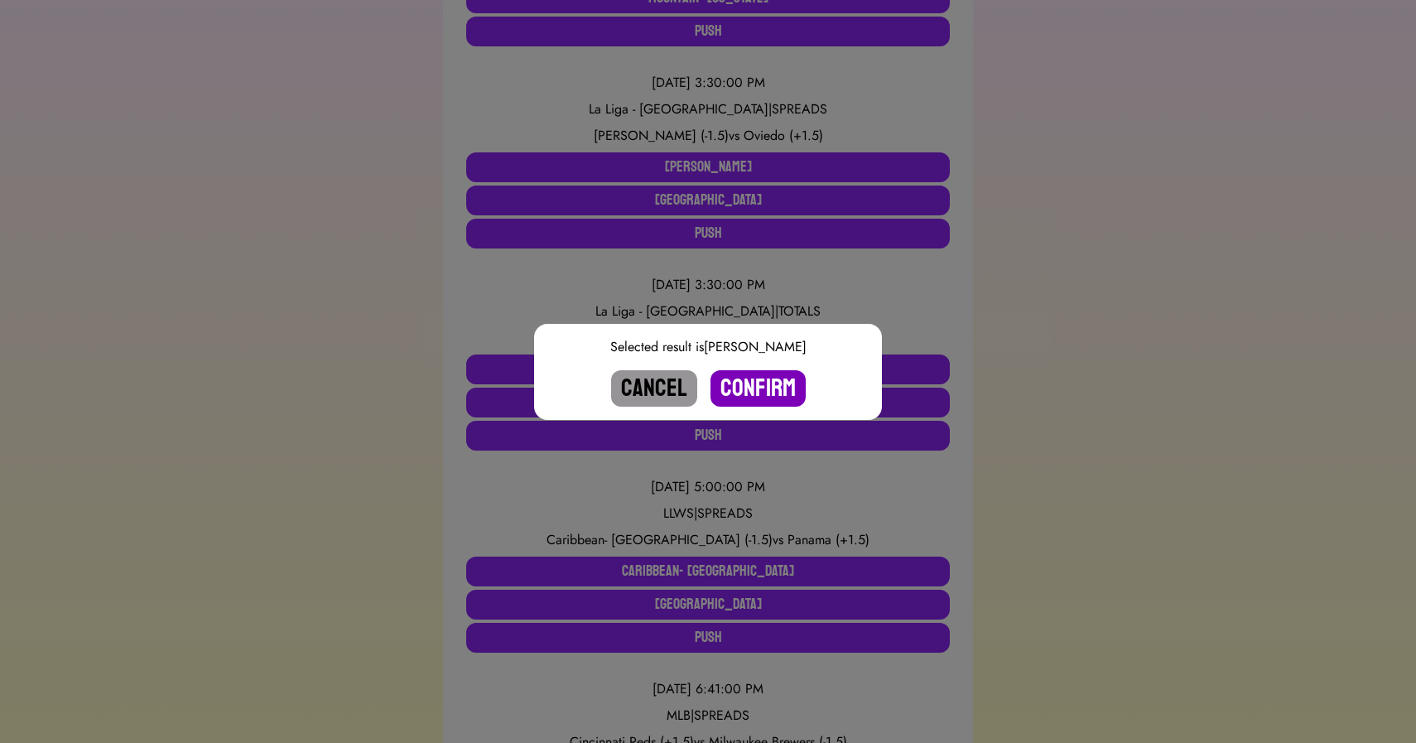
click at [762, 387] on button "Confirm" at bounding box center [757, 388] width 95 height 36
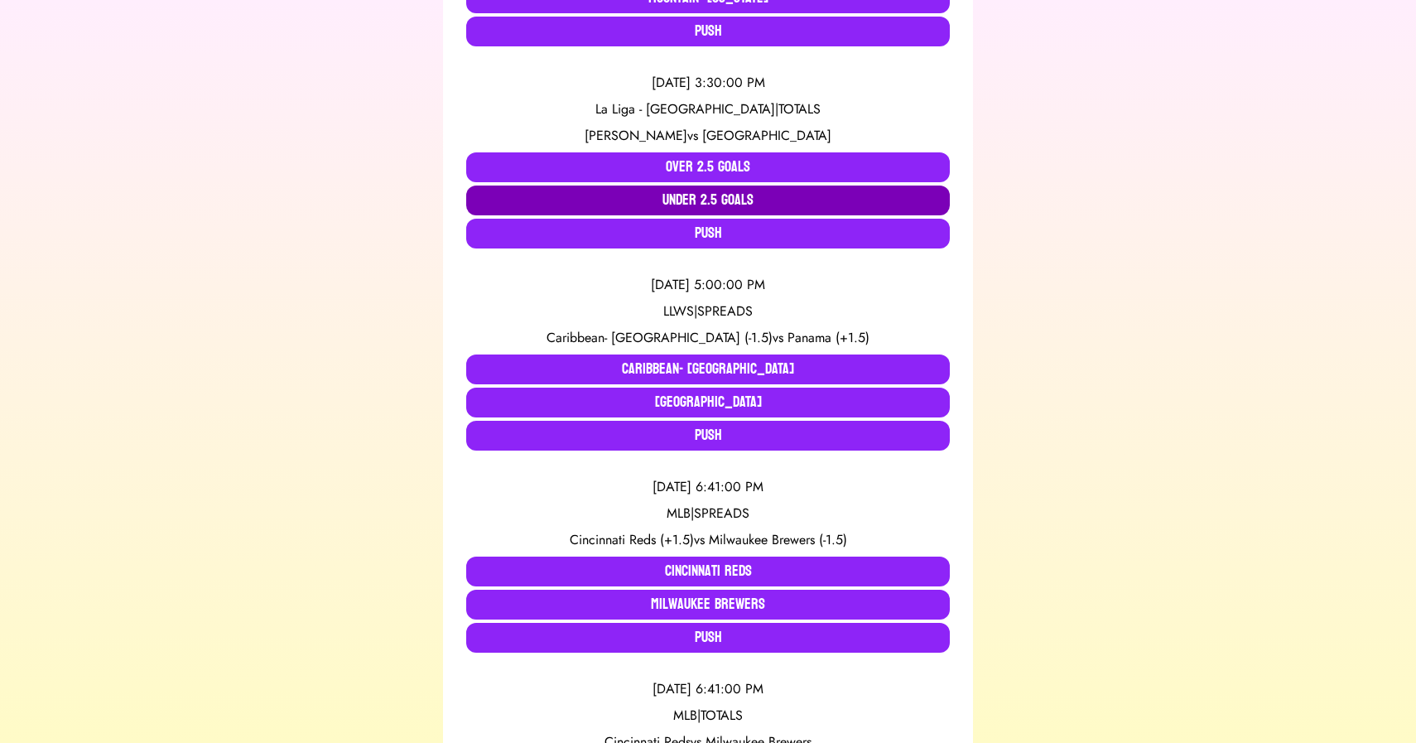
click at [709, 195] on button "Under 2.5 Goals" at bounding box center [708, 200] width 484 height 30
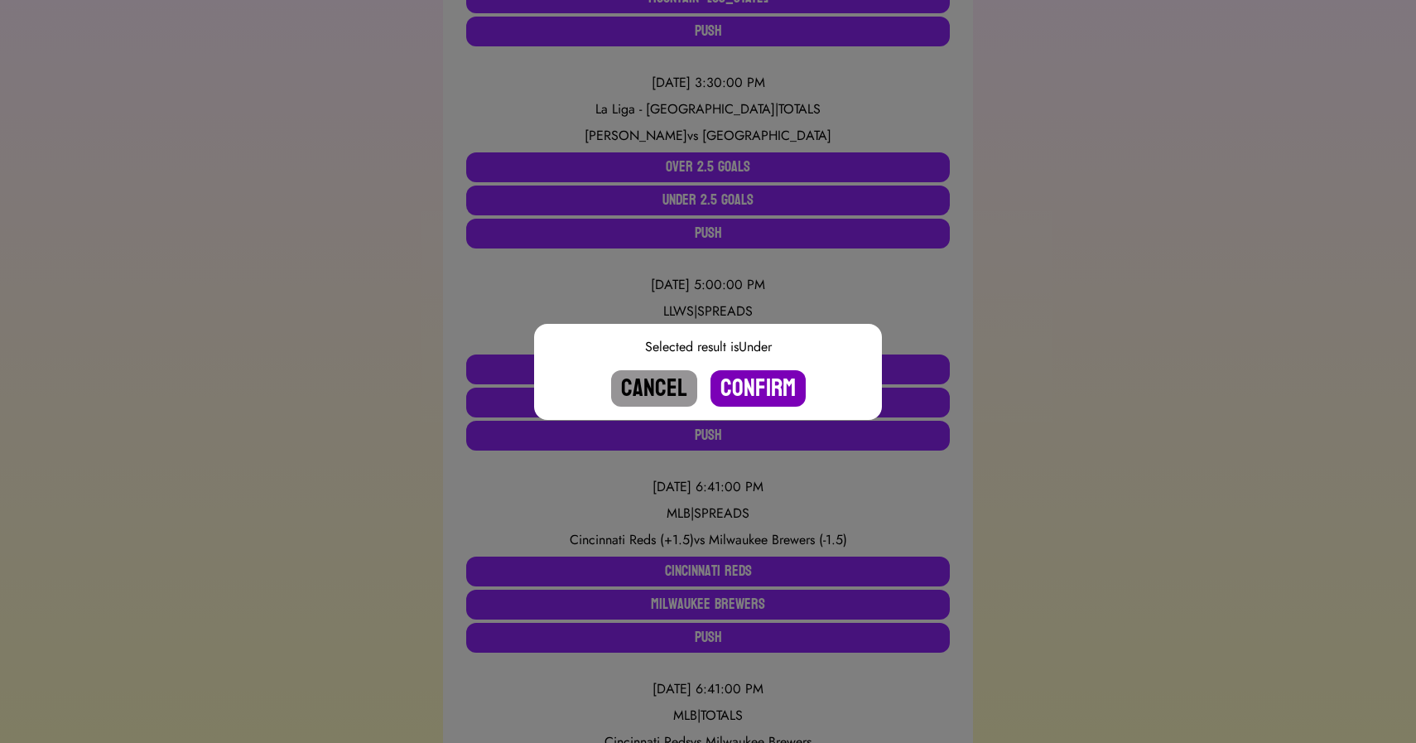
click at [739, 377] on button "Confirm" at bounding box center [757, 388] width 95 height 36
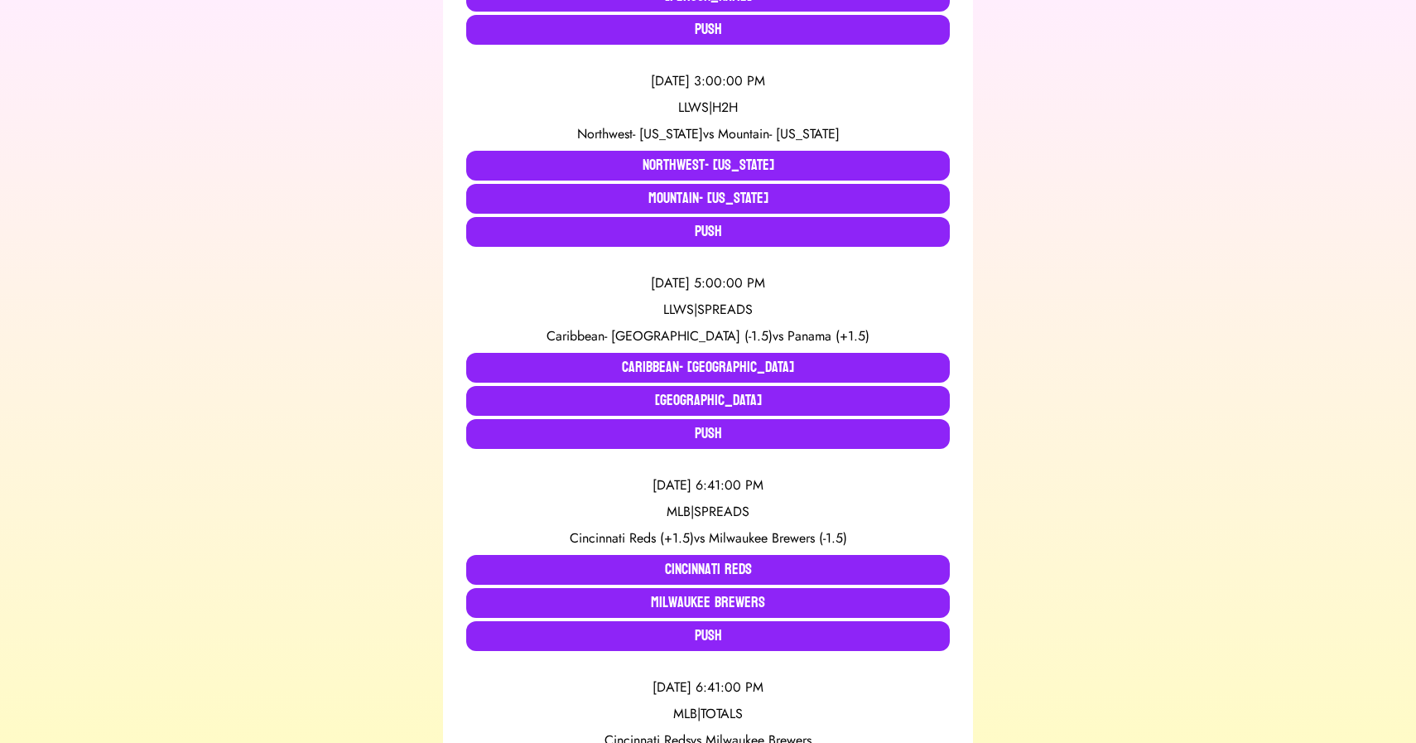
scroll to position [730, 0]
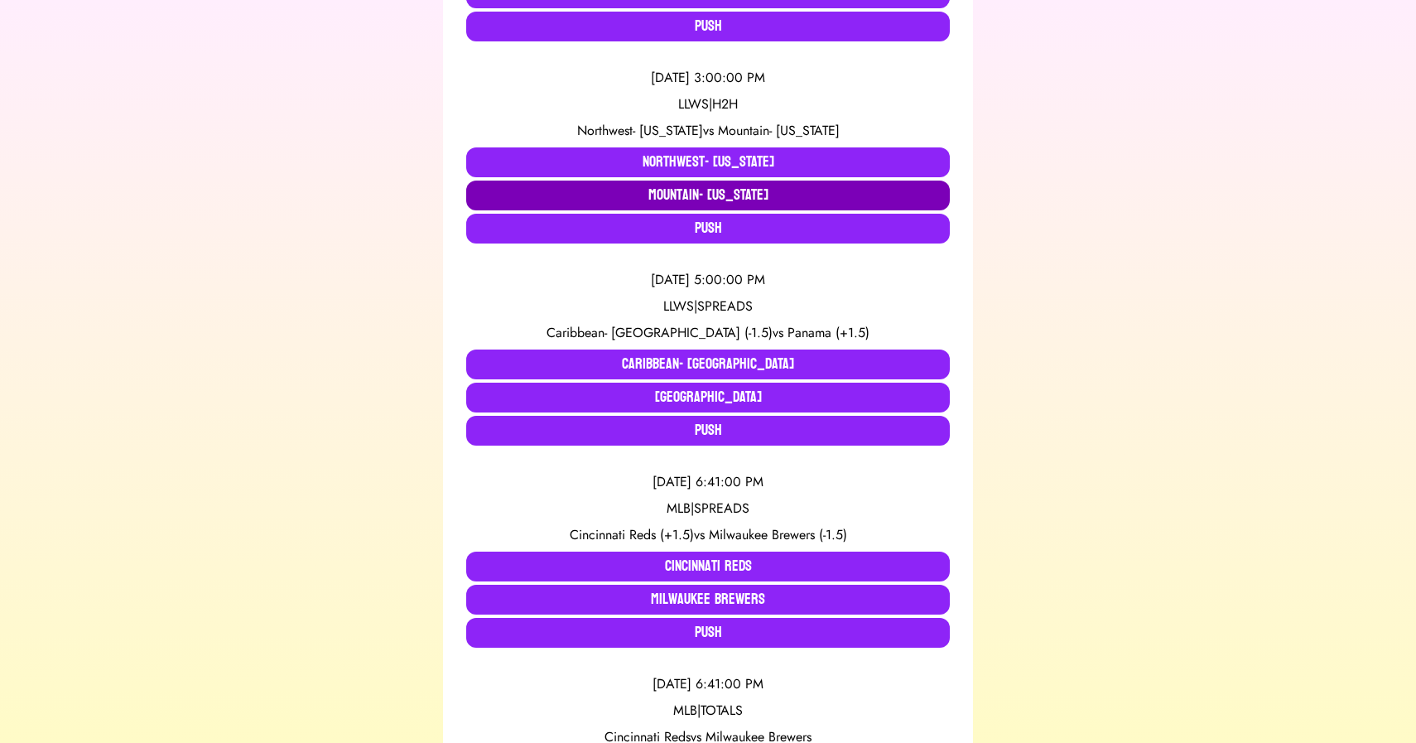
click at [700, 196] on button "Mountain- Nevada" at bounding box center [708, 196] width 484 height 30
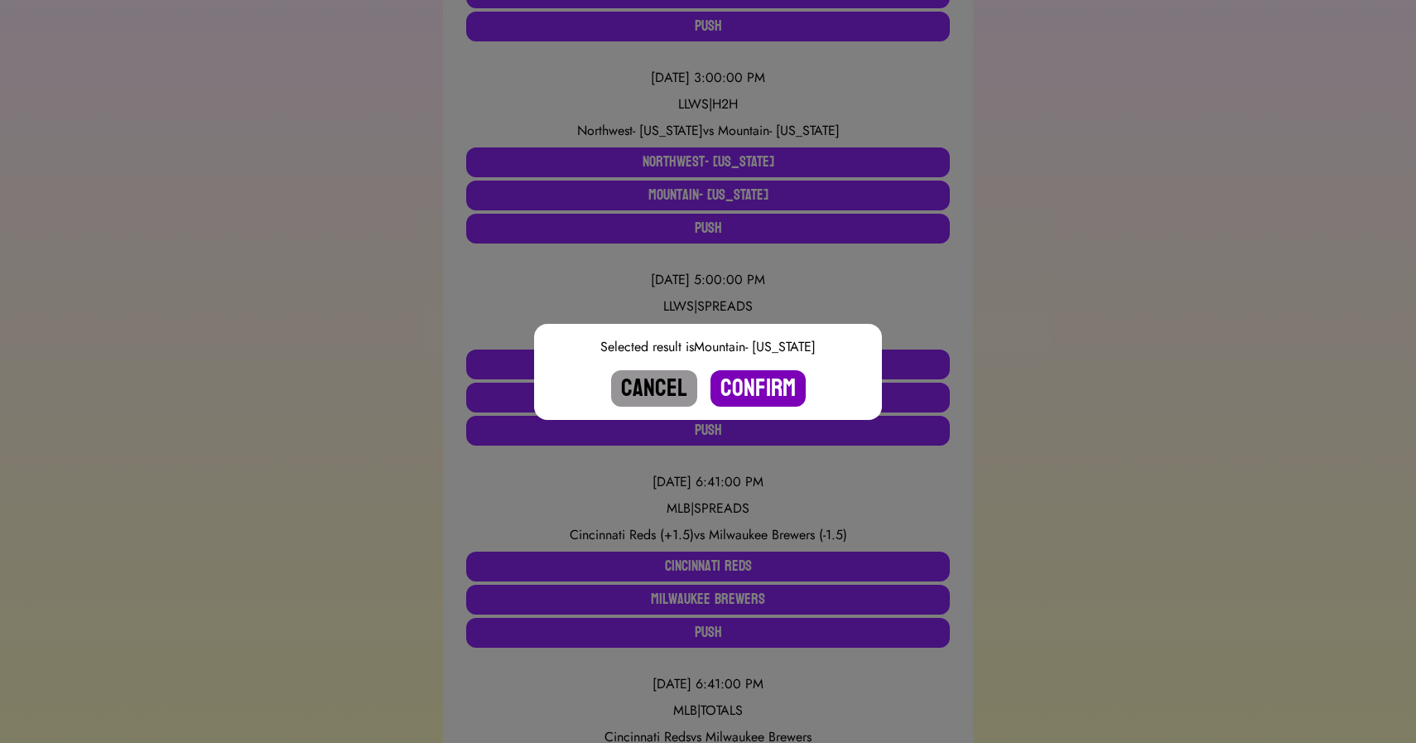
click at [754, 387] on button "Confirm" at bounding box center [757, 388] width 95 height 36
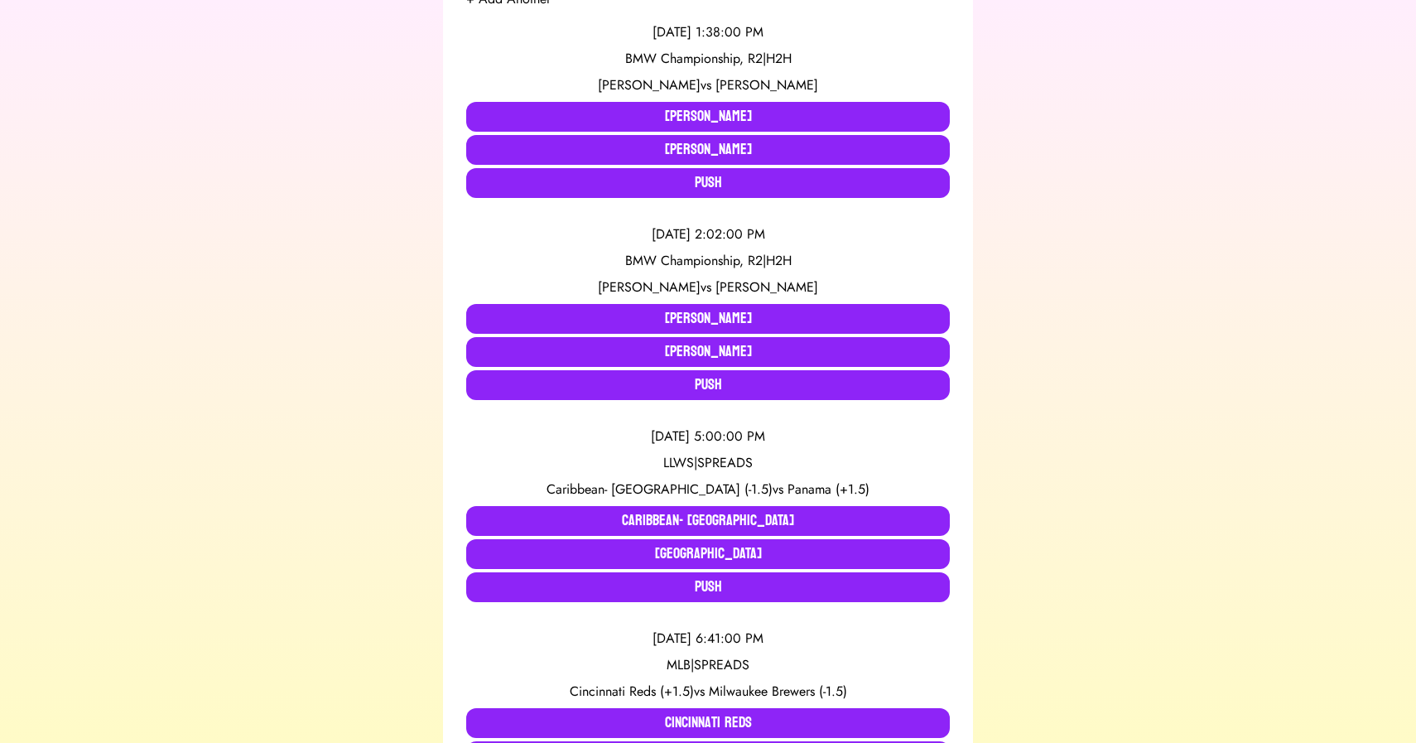
scroll to position [0, 0]
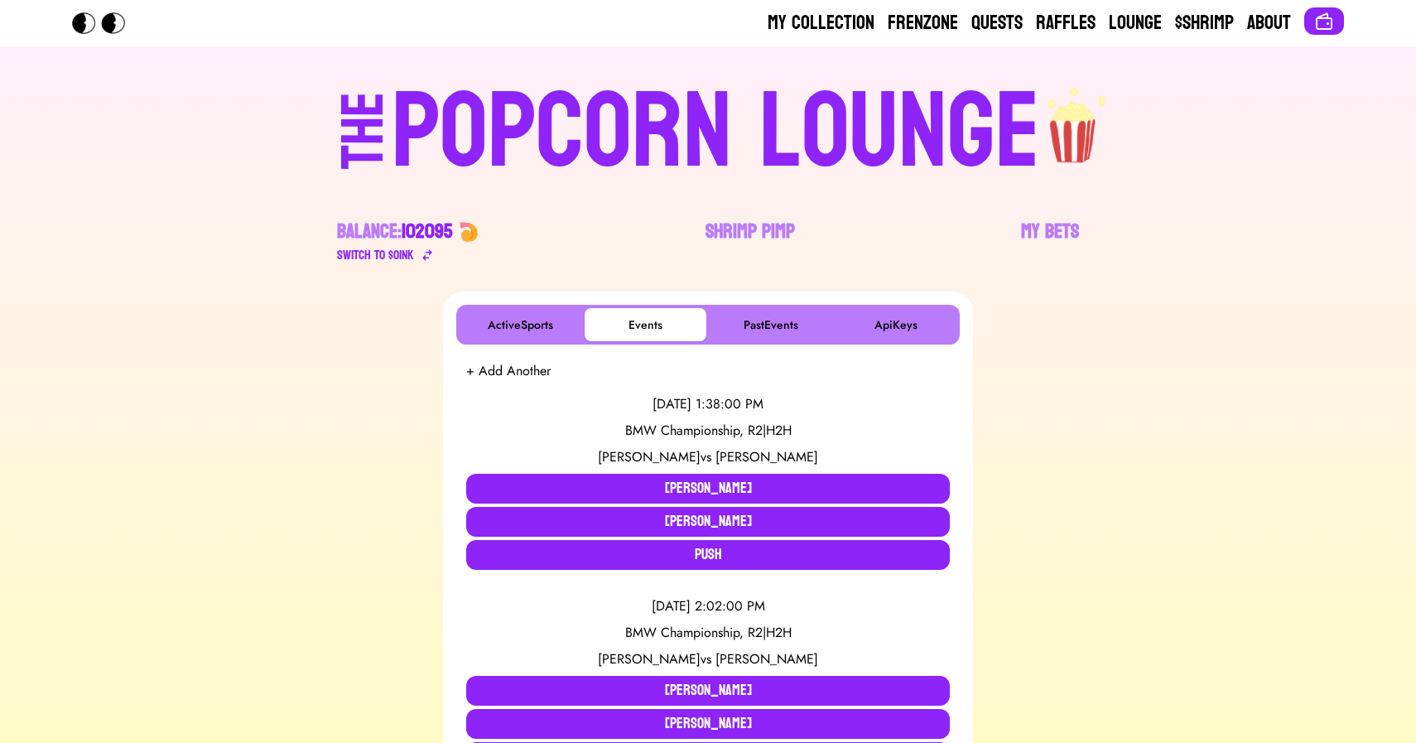
click at [638, 128] on div "POPCORN LOUNGE" at bounding box center [716, 132] width 648 height 106
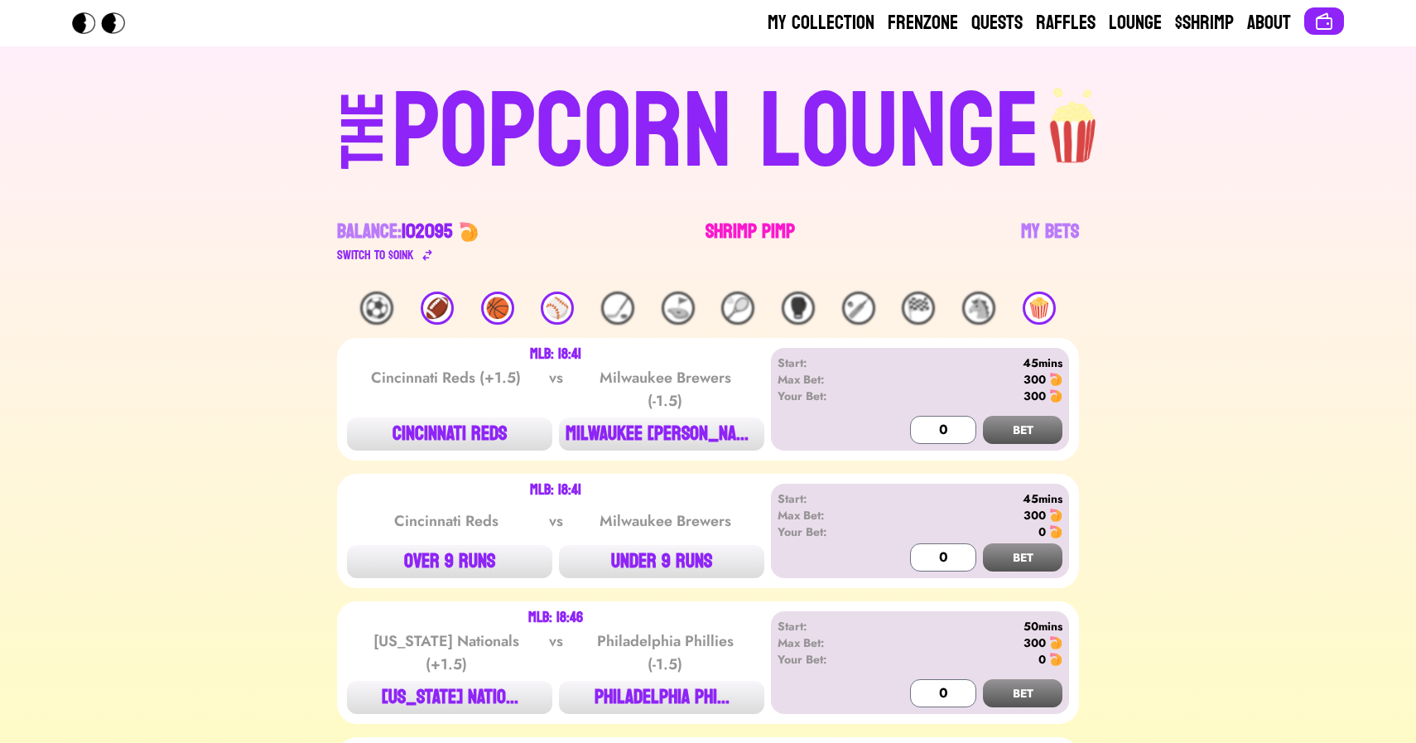
click at [758, 236] on link "Shrimp Pimp" at bounding box center [749, 242] width 89 height 46
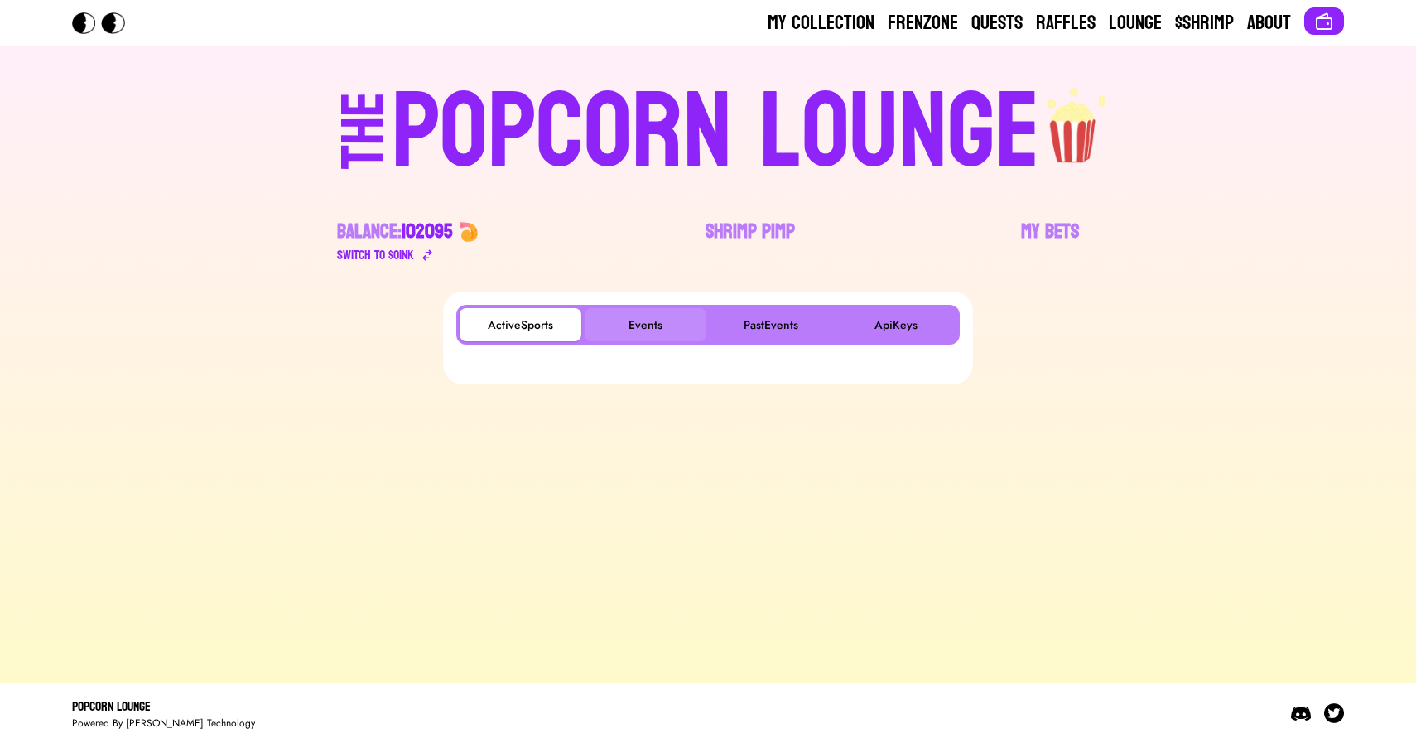
click at [651, 313] on button "Events" at bounding box center [646, 324] width 122 height 33
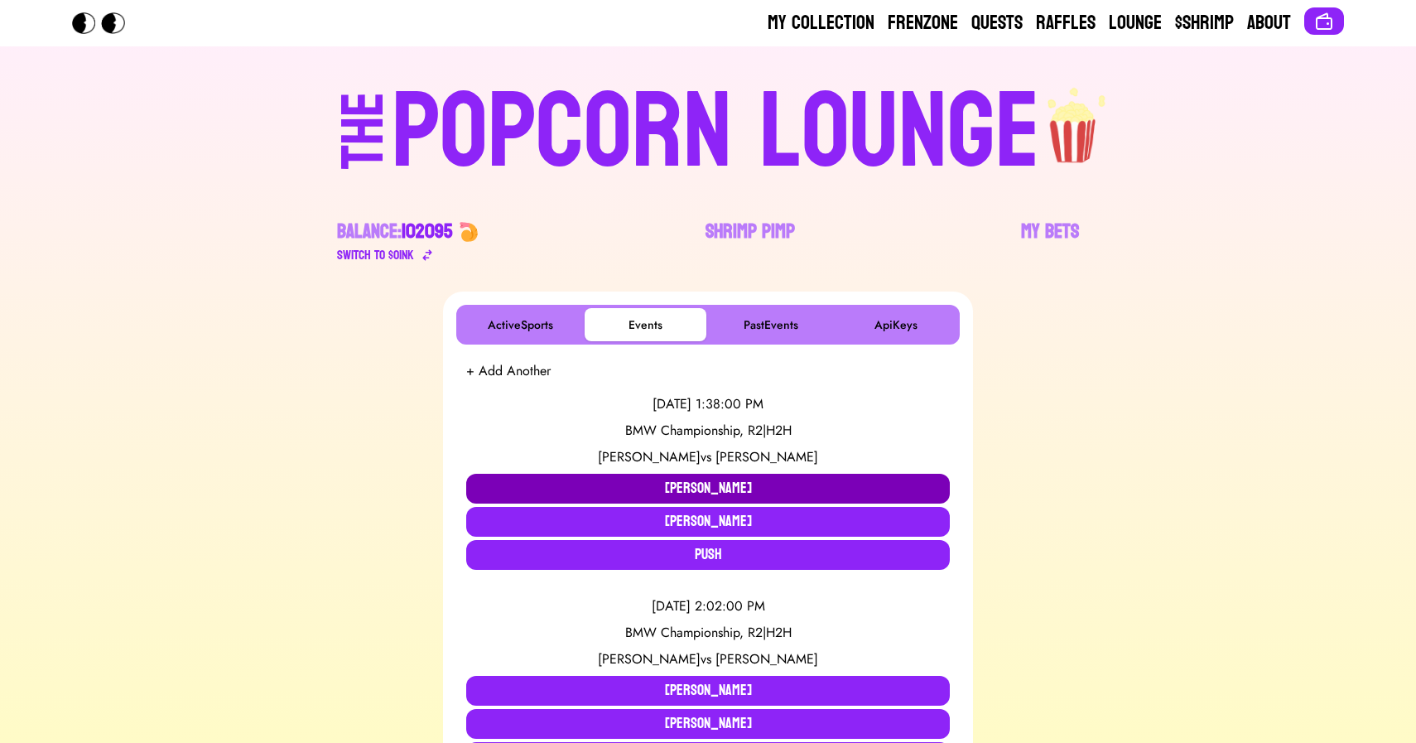
click at [628, 481] on button "[PERSON_NAME]" at bounding box center [708, 489] width 484 height 30
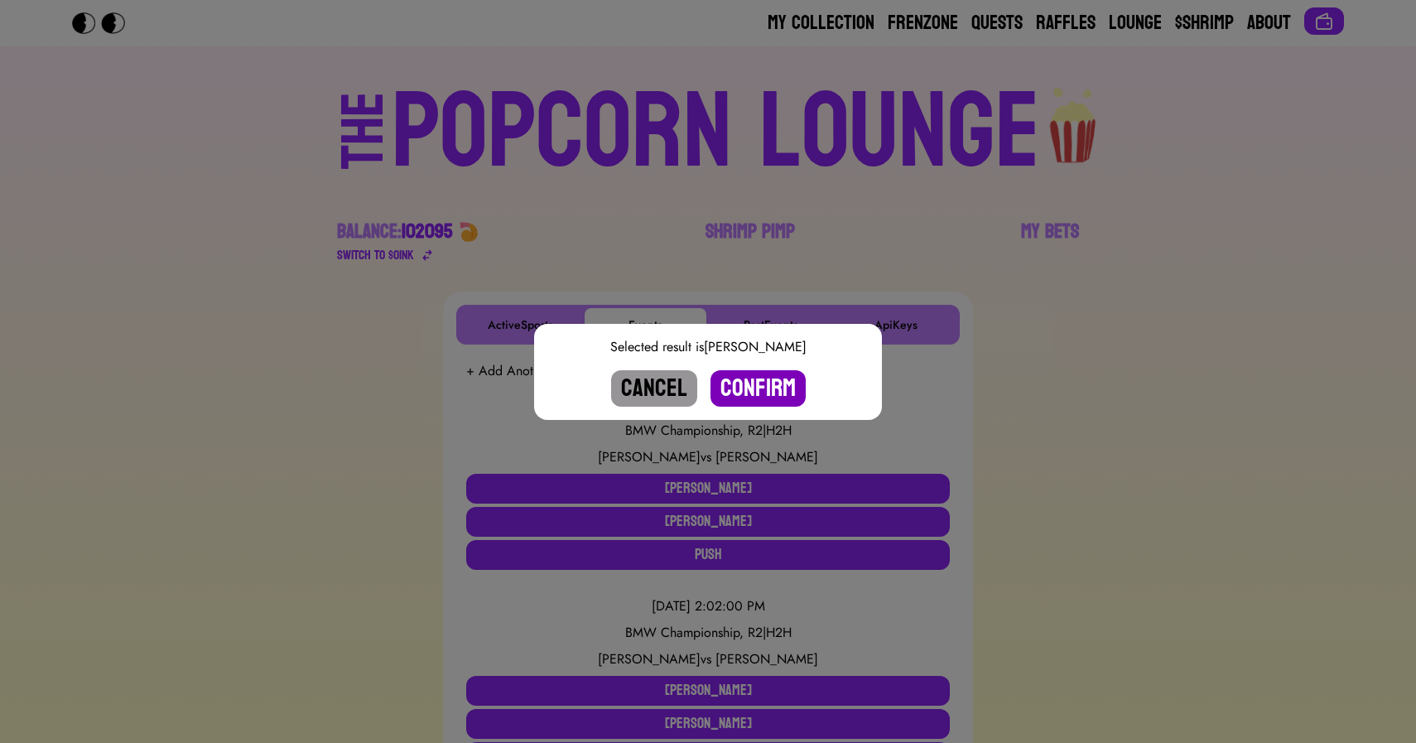
click at [755, 395] on button "Confirm" at bounding box center [757, 388] width 95 height 36
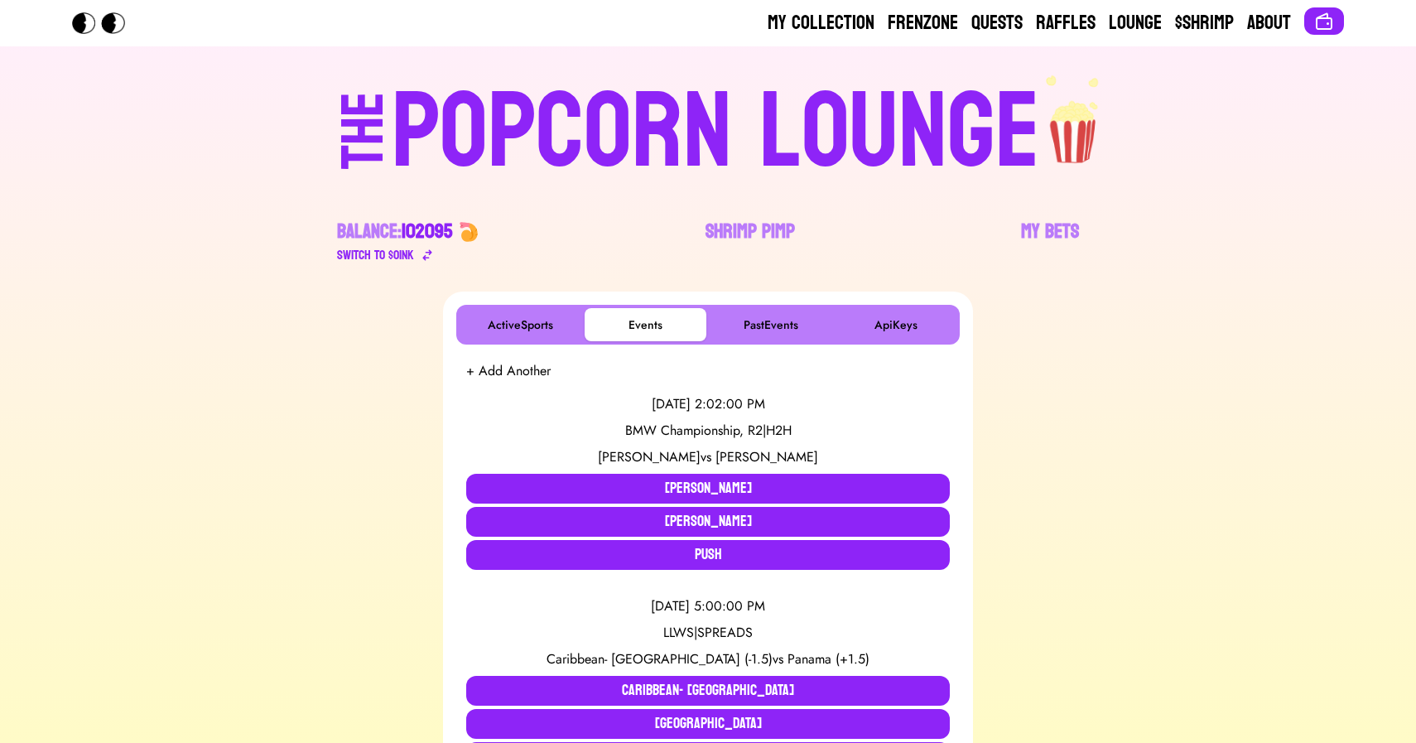
click at [649, 111] on div "POPCORN LOUNGE" at bounding box center [716, 132] width 648 height 106
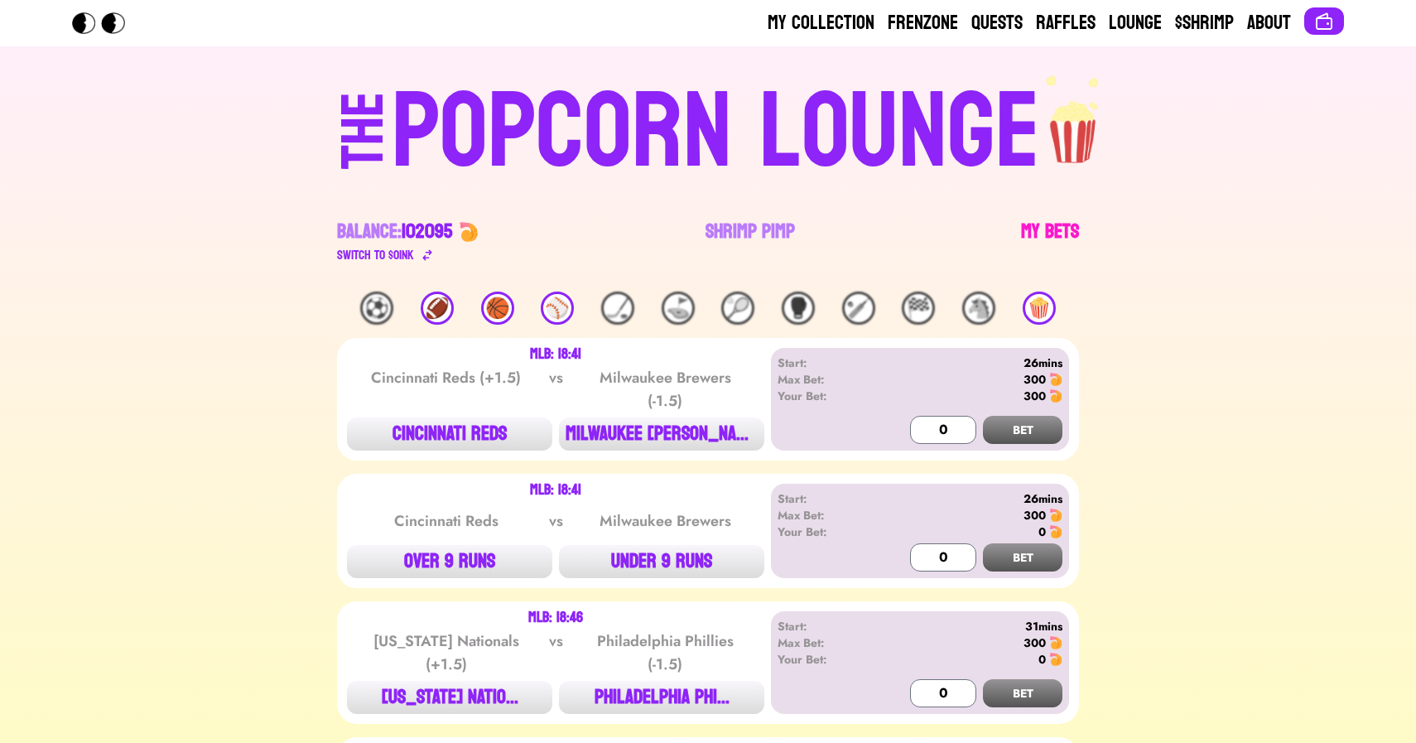
click at [1042, 233] on link "My Bets" at bounding box center [1050, 242] width 58 height 46
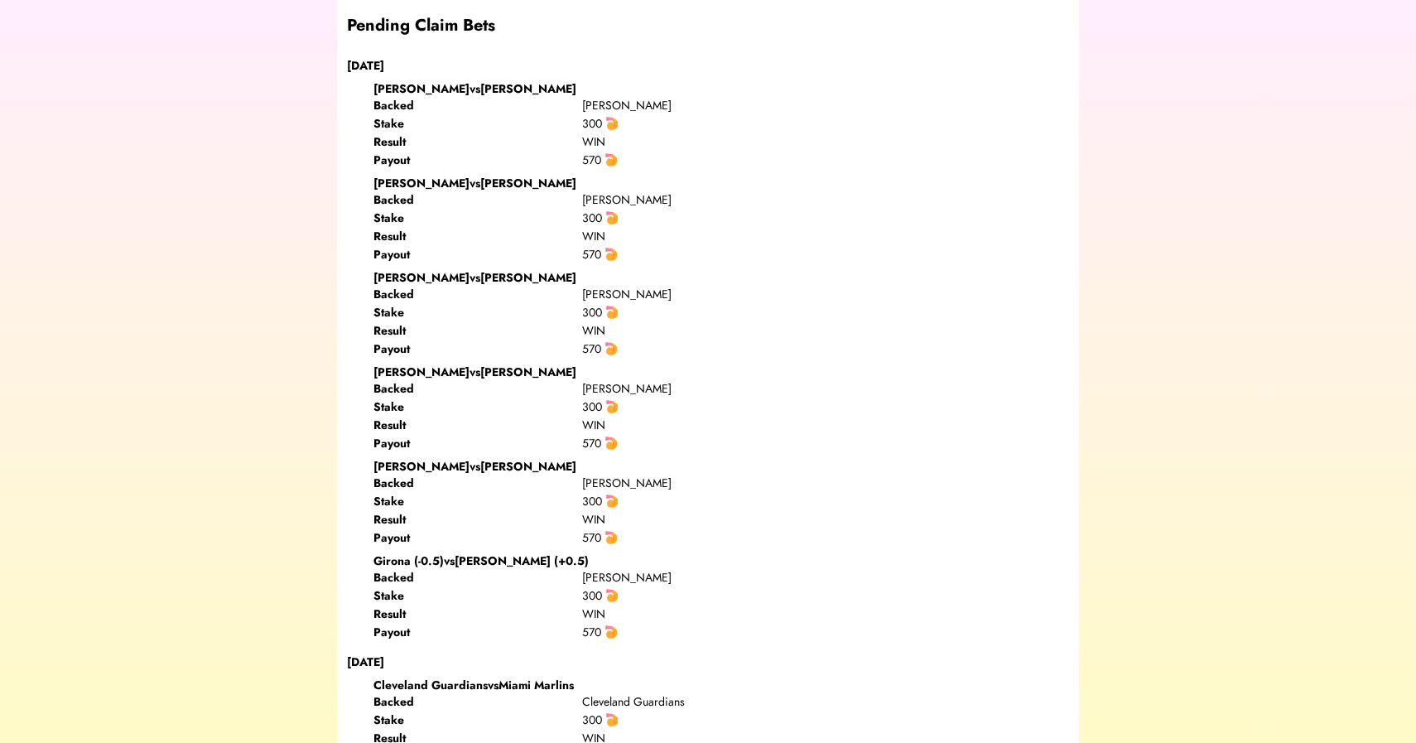
scroll to position [1066, 0]
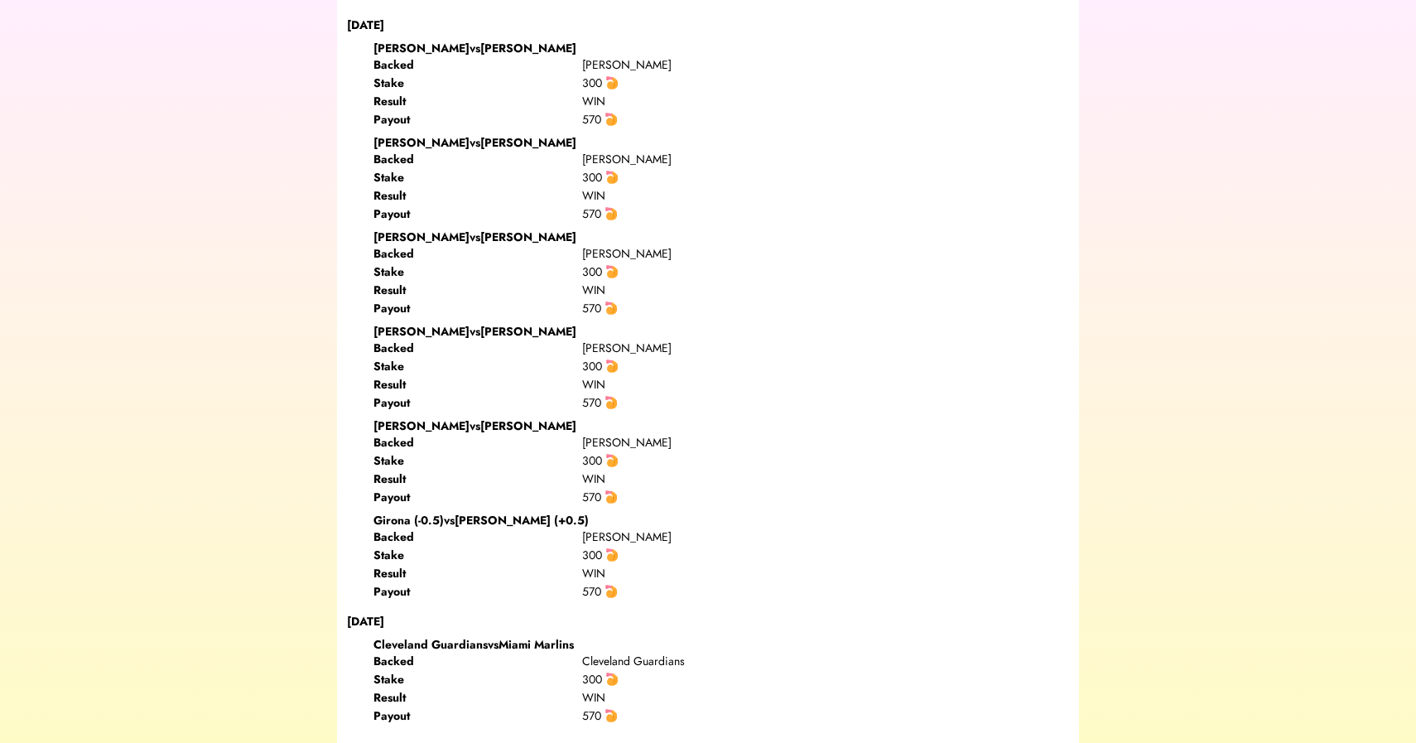
scroll to position [0, 0]
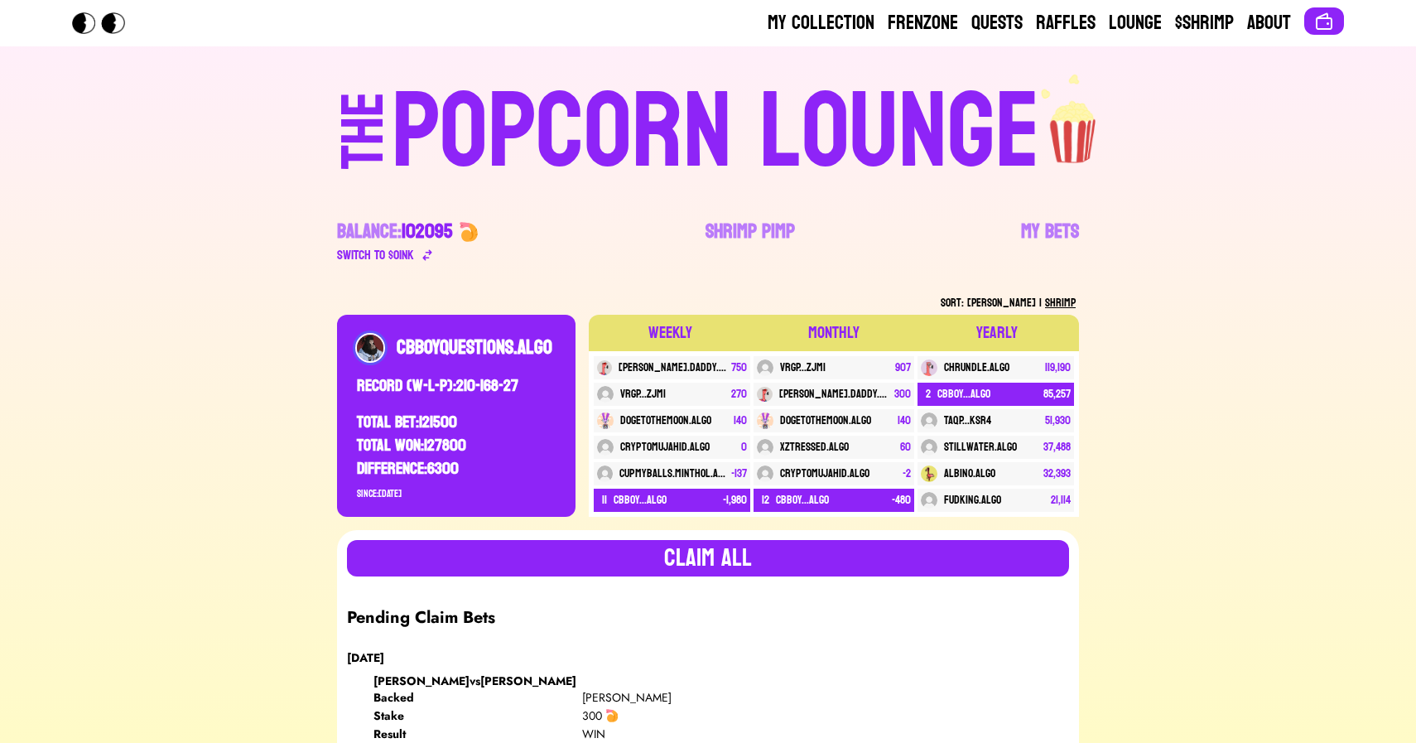
click at [511, 119] on div "POPCORN LOUNGE" at bounding box center [716, 132] width 648 height 106
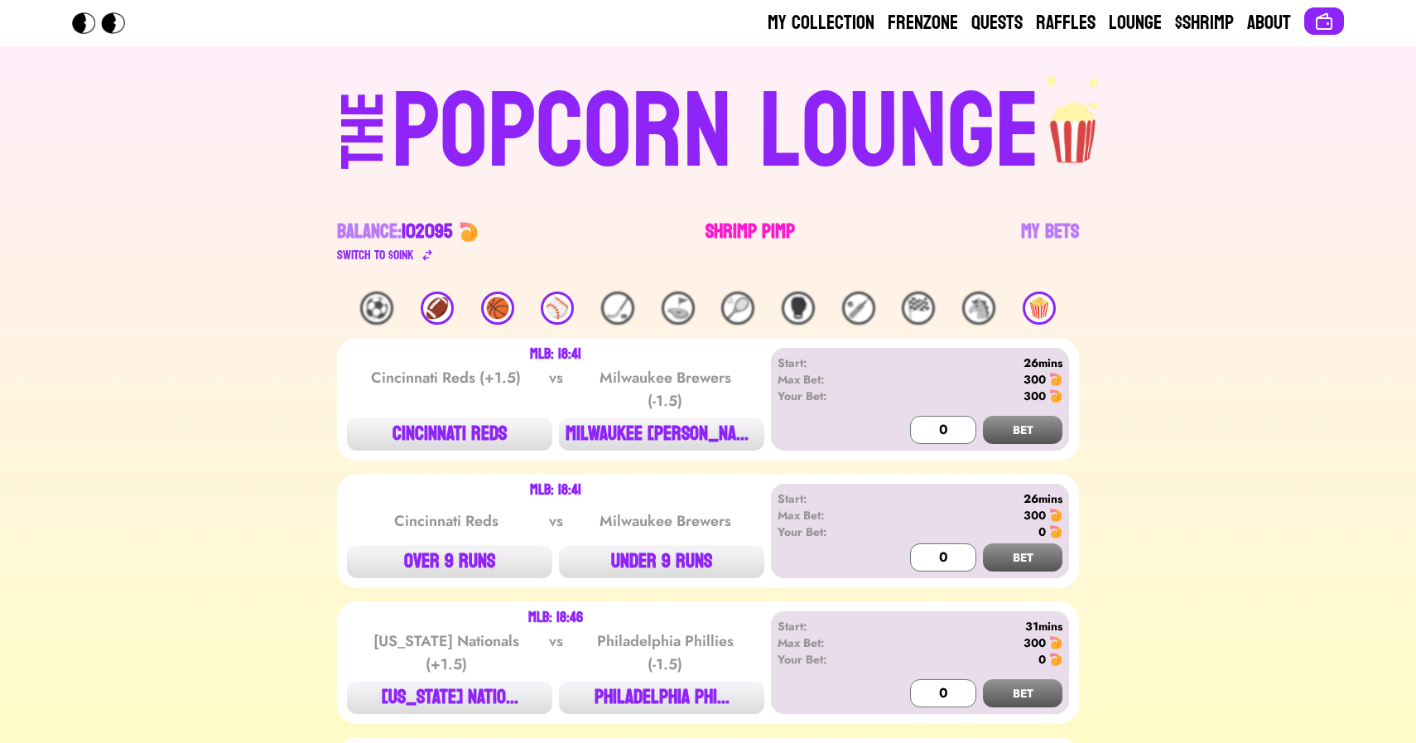
click at [735, 231] on link "Shrimp Pimp" at bounding box center [749, 242] width 89 height 46
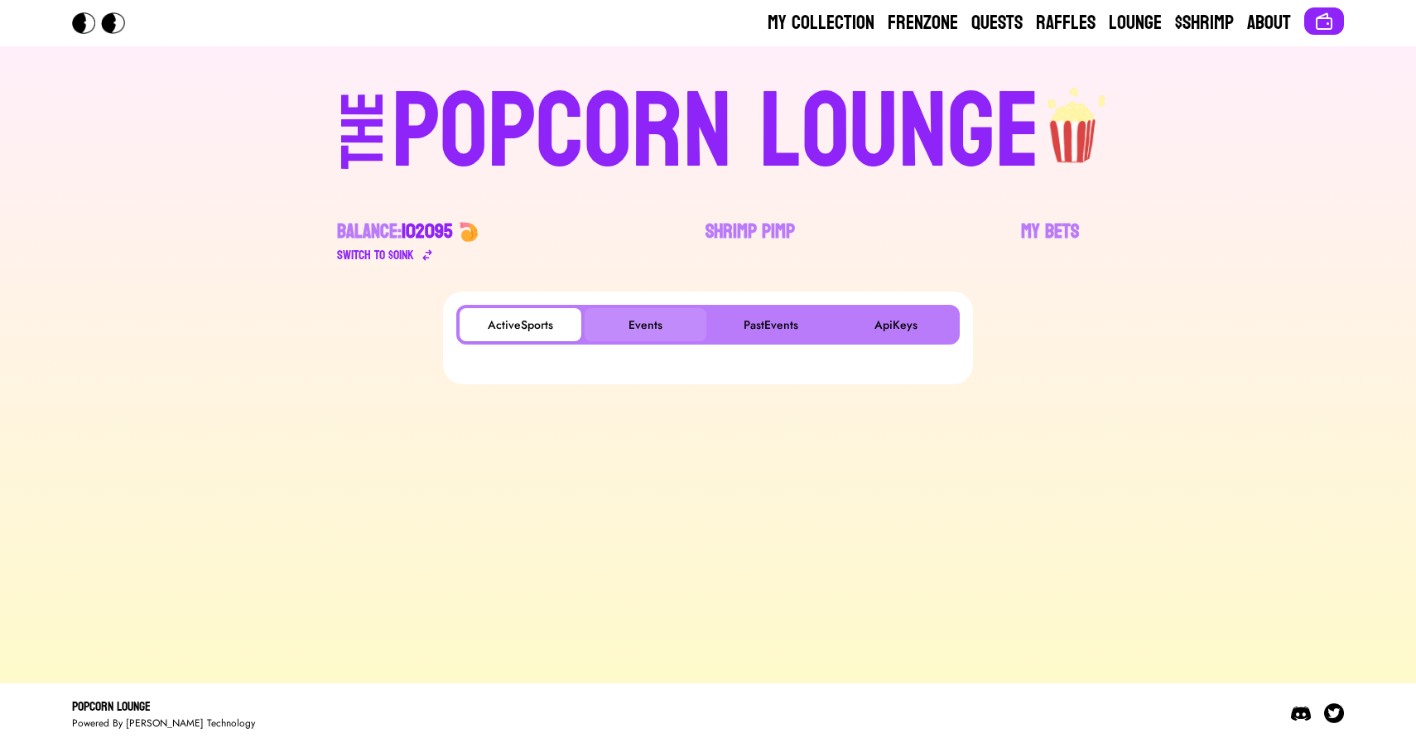
click at [634, 330] on button "Events" at bounding box center [646, 324] width 122 height 33
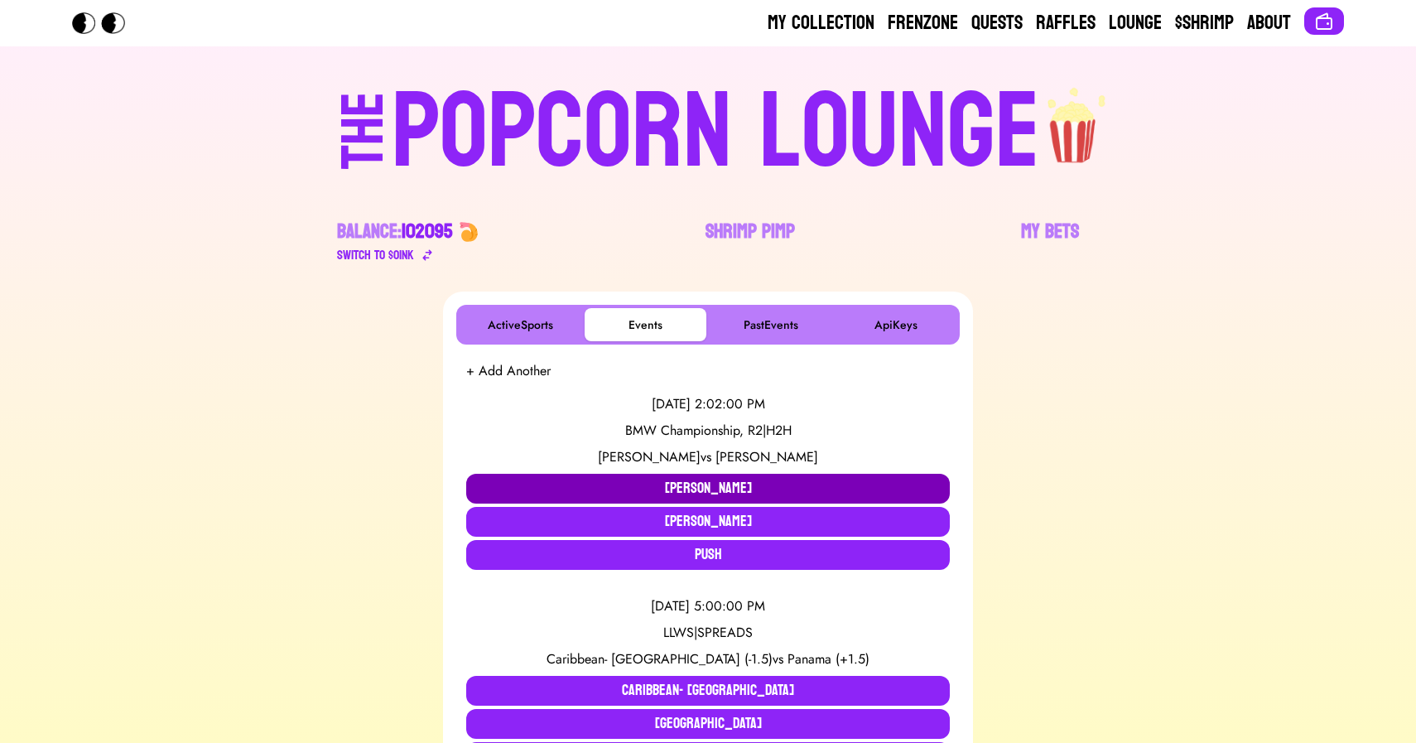
click at [554, 487] on button "[PERSON_NAME]" at bounding box center [708, 489] width 484 height 30
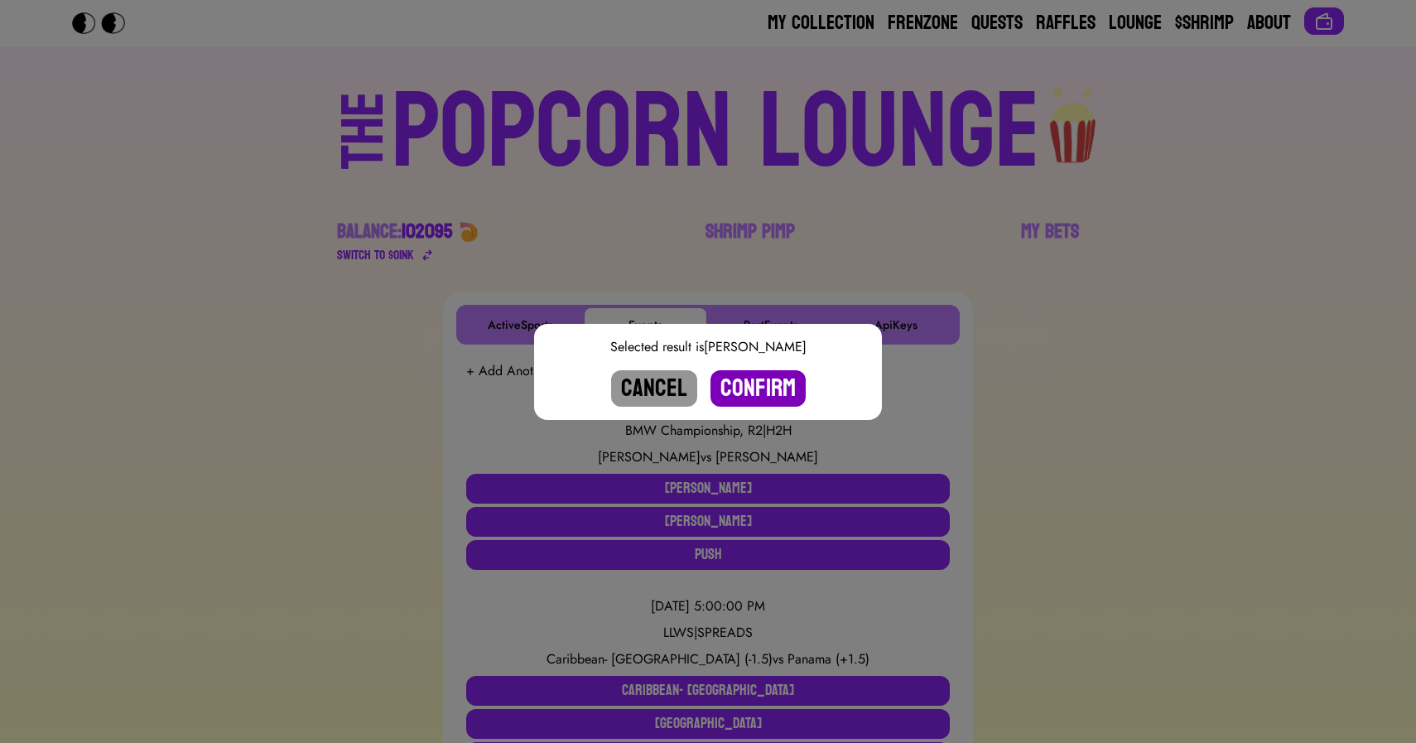
click at [739, 395] on button "Confirm" at bounding box center [757, 388] width 95 height 36
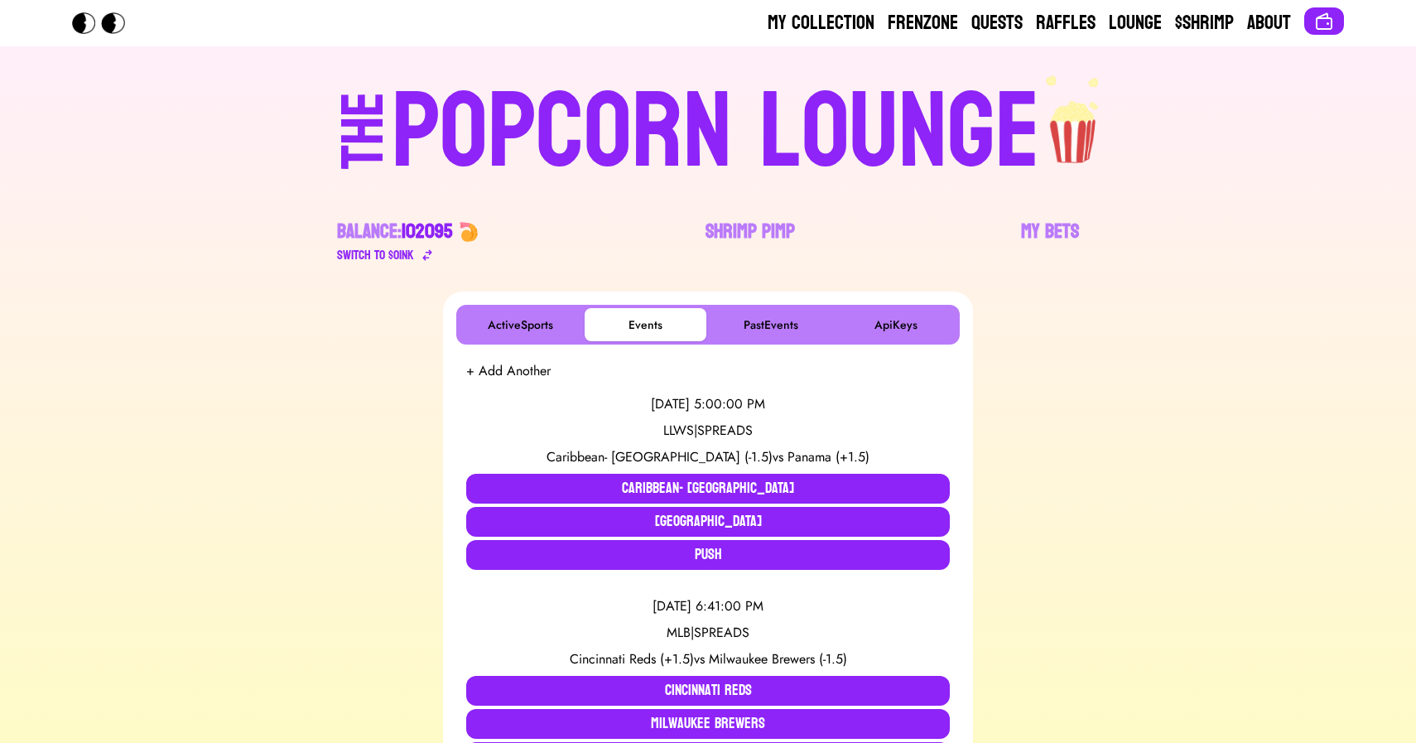
click at [518, 103] on div "POPCORN LOUNGE" at bounding box center [716, 132] width 648 height 106
